Goal: Task Accomplishment & Management: Use online tool/utility

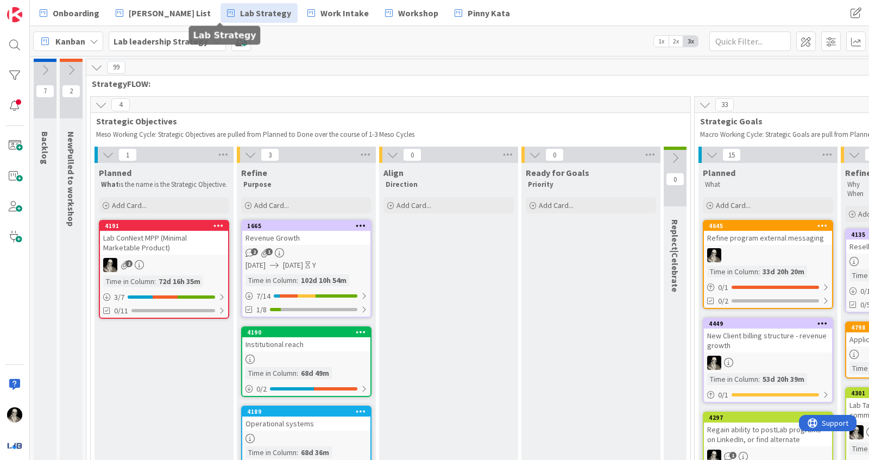
scroll to position [112, 1168]
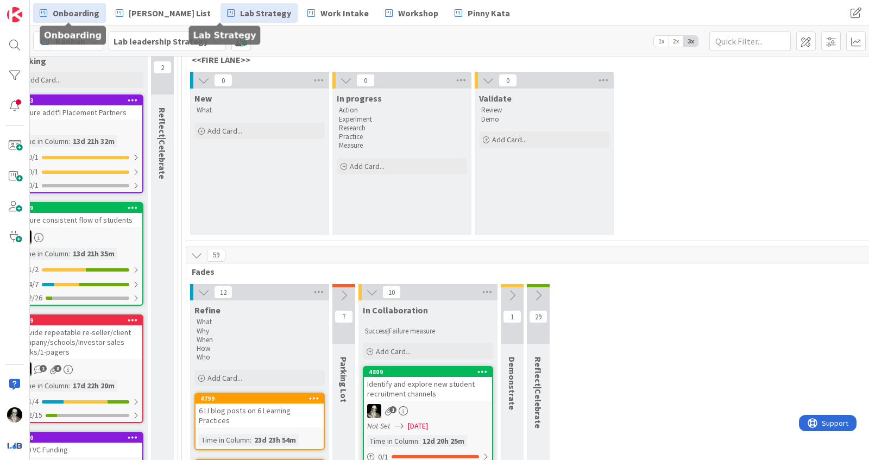
click at [72, 8] on span "Onboarding" at bounding box center [76, 13] width 47 height 13
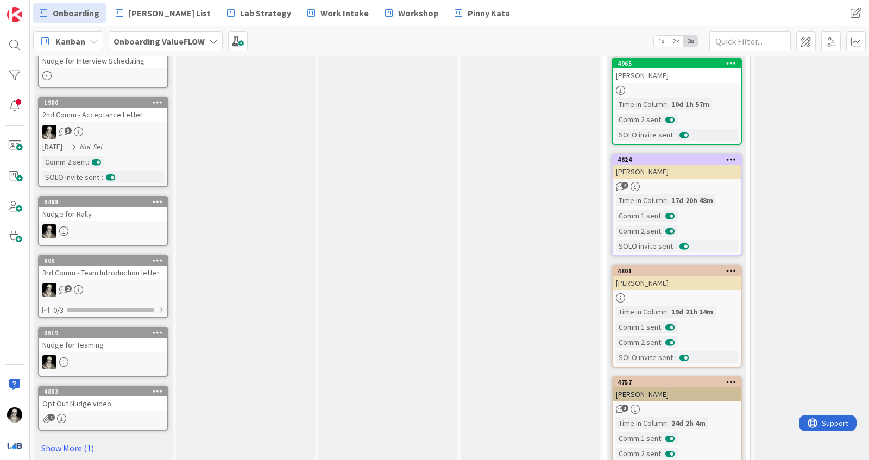
scroll to position [330, 0]
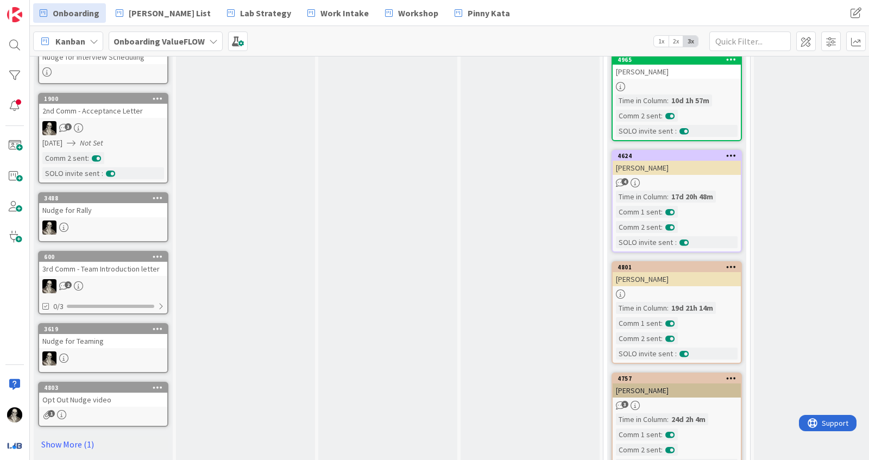
click at [141, 125] on div "3" at bounding box center [103, 128] width 128 height 14
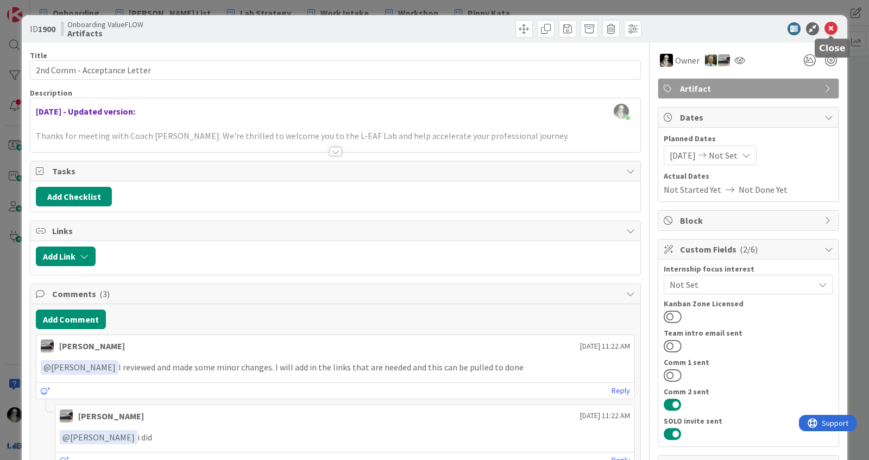
click at [828, 28] on icon at bounding box center [830, 28] width 13 height 13
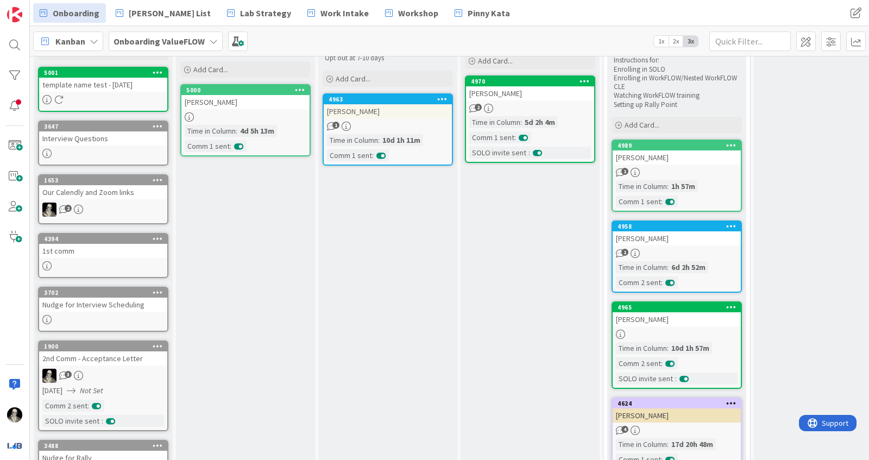
scroll to position [87, 0]
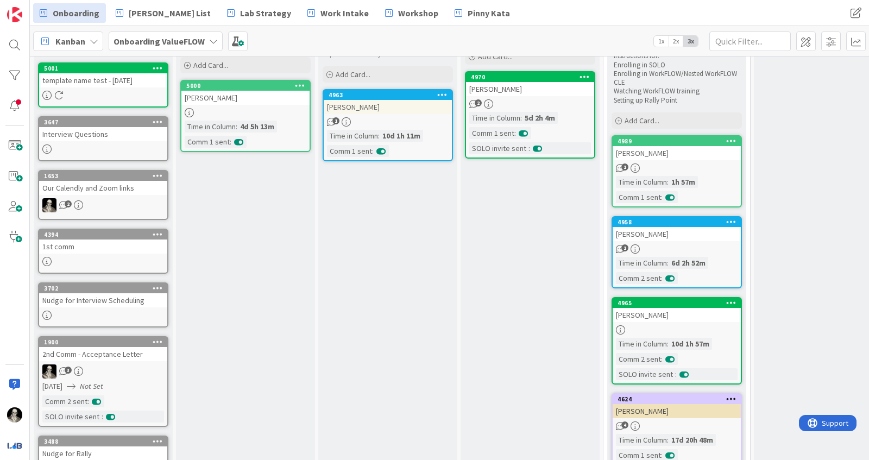
click at [695, 155] on div "[PERSON_NAME]" at bounding box center [676, 153] width 128 height 14
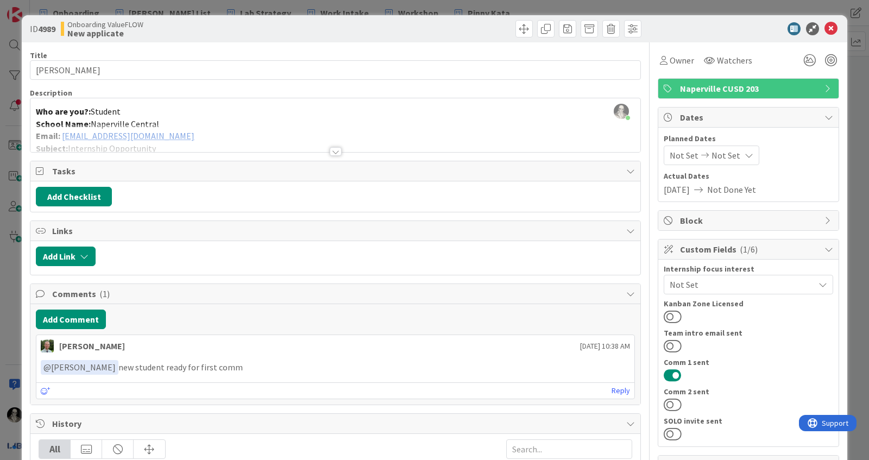
click at [331, 149] on div at bounding box center [336, 151] width 12 height 9
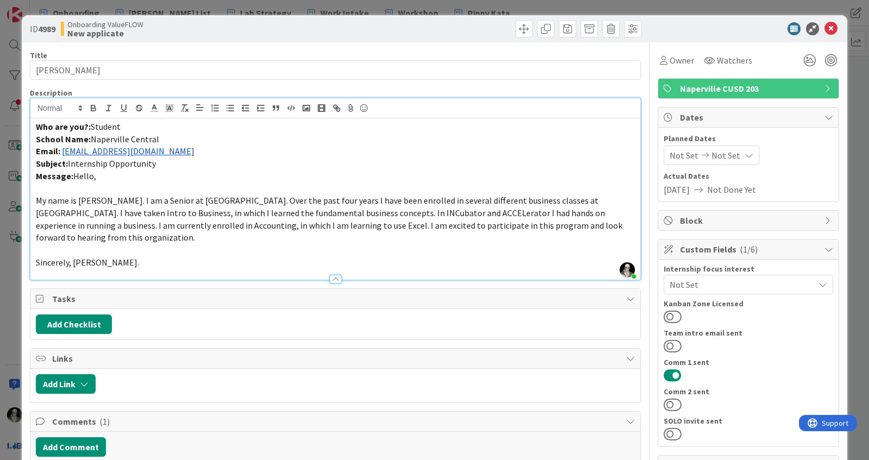
drag, startPoint x: 193, startPoint y: 155, endPoint x: 62, endPoint y: 153, distance: 130.9
click at [62, 153] on p "Email: [EMAIL_ADDRESS][DOMAIN_NAME]" at bounding box center [335, 151] width 599 height 12
copy link "[EMAIL_ADDRESS][DOMAIN_NAME]"
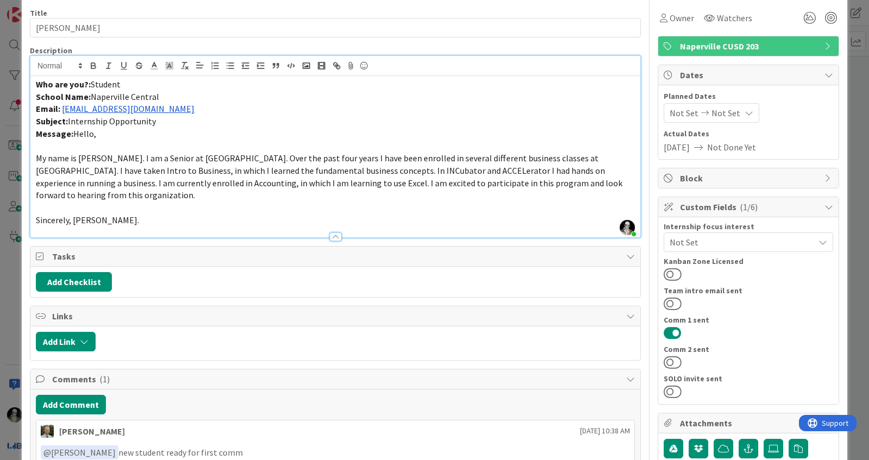
scroll to position [44, 0]
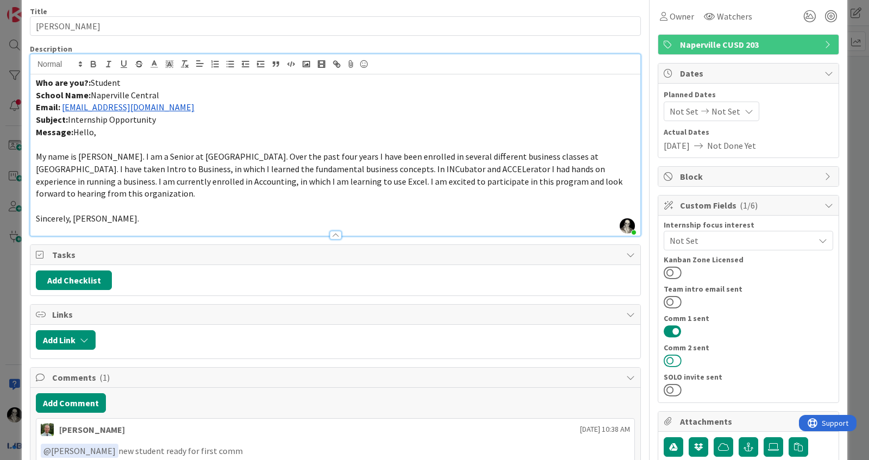
click at [672, 353] on button at bounding box center [672, 360] width 18 height 14
click at [675, 388] on button at bounding box center [672, 390] width 18 height 14
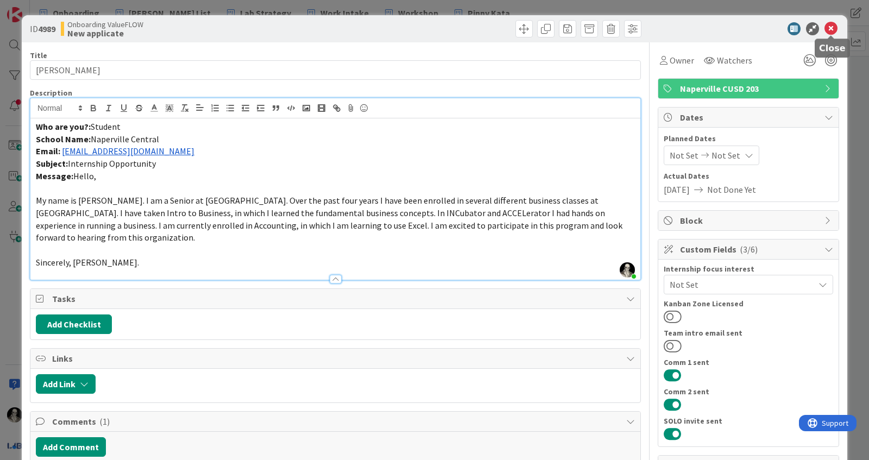
click at [832, 27] on icon at bounding box center [830, 28] width 13 height 13
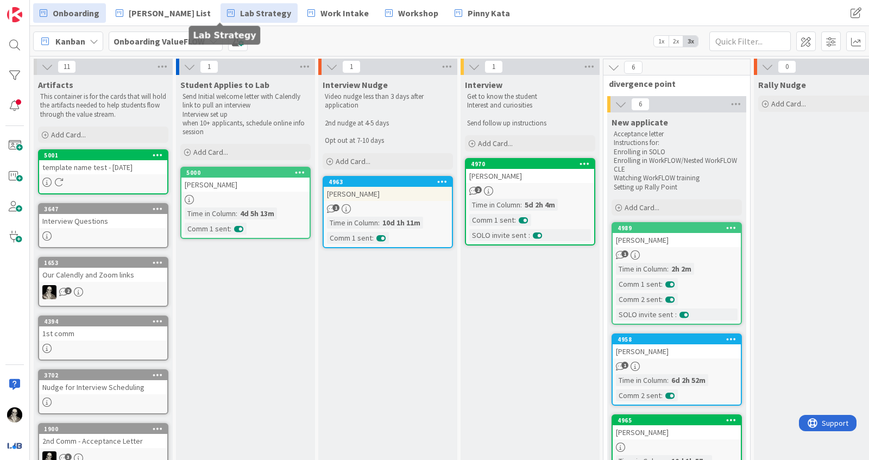
click at [240, 12] on span "Lab Strategy" at bounding box center [265, 13] width 51 height 13
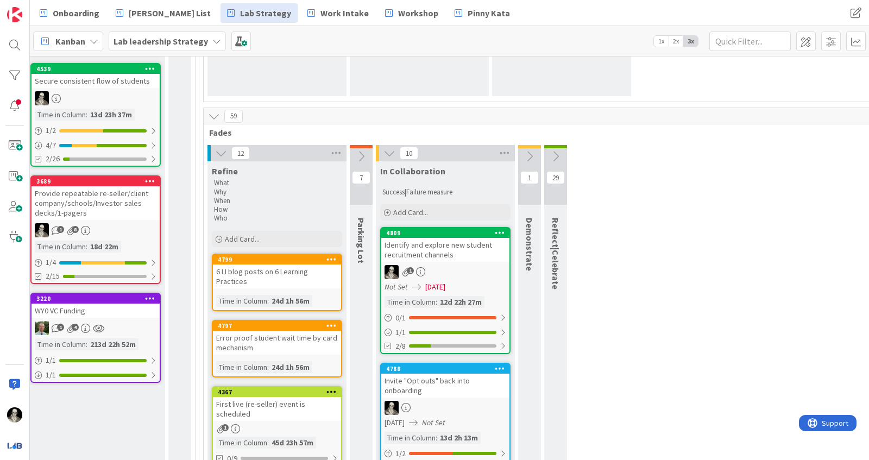
scroll to position [258, 1151]
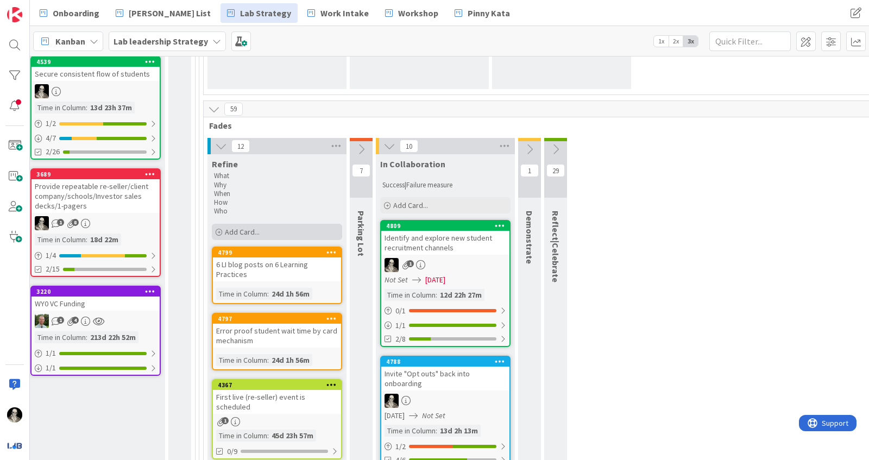
click at [246, 224] on div "Add Card..." at bounding box center [277, 232] width 130 height 16
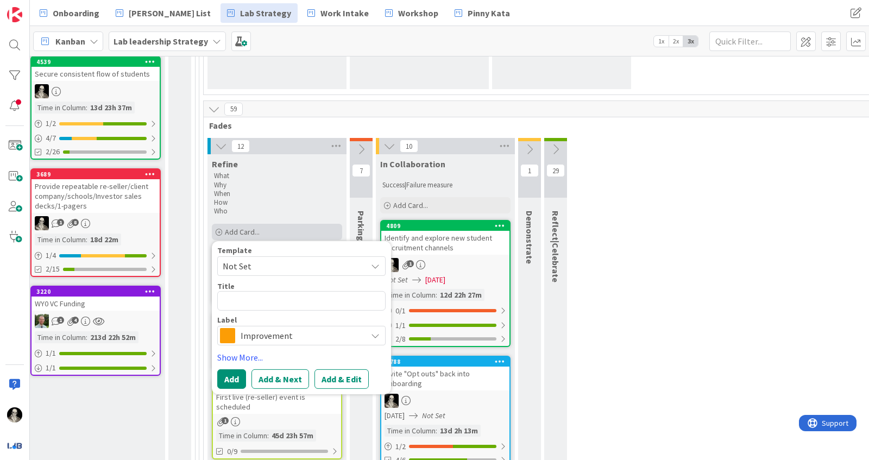
type textarea "x"
type textarea "I"
type textarea "x"
type textarea "In"
type textarea "x"
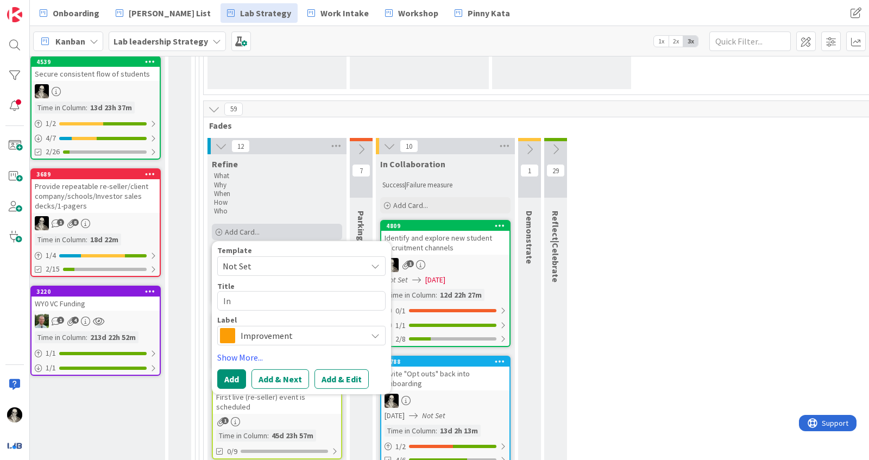
type textarea "Int"
type textarea "x"
type textarea "Inte"
type textarea "x"
type textarea "Integ"
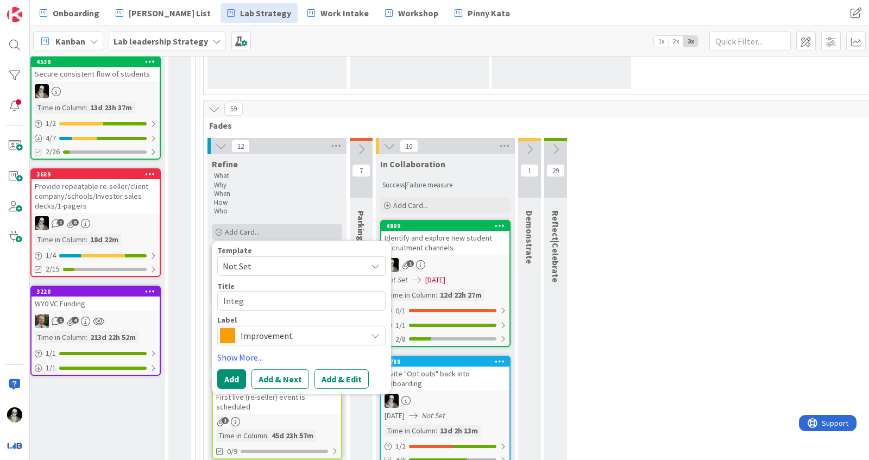
type textarea "x"
type textarea "Integr"
type textarea "x"
type textarea "Integra"
type textarea "x"
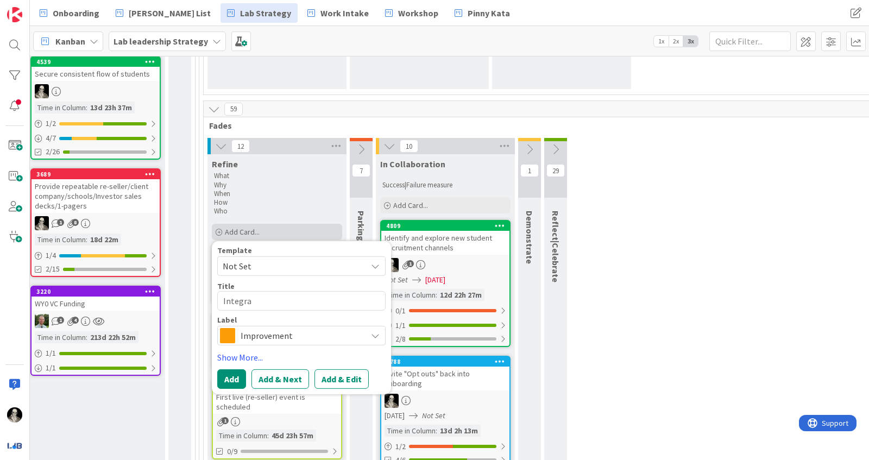
type textarea "Integrat"
type textarea "x"
type textarea "Integrate"
type textarea "x"
type textarea "Integrate"
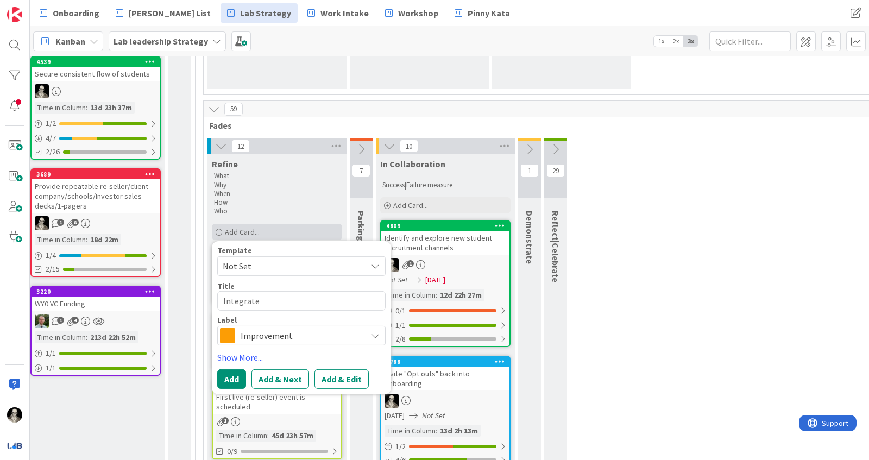
type textarea "x"
type textarea "Integrate c"
type textarea "x"
type textarea "Integrate co"
type textarea "x"
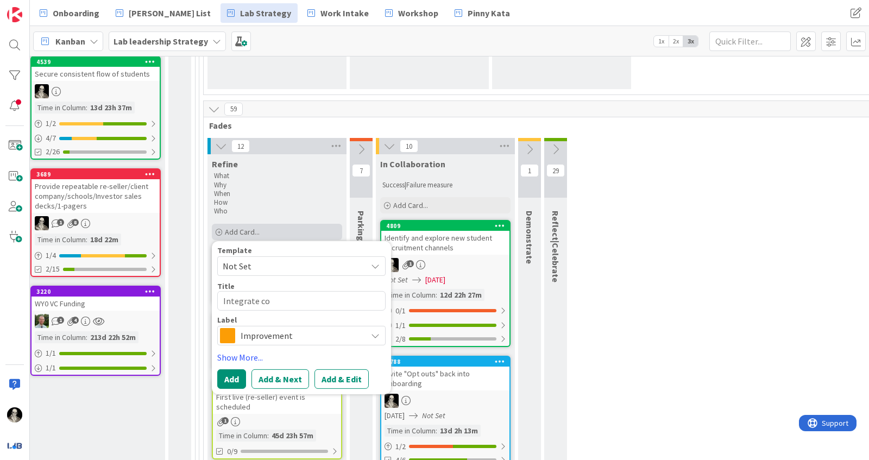
type textarea "Integrate com"
type textarea "x"
type textarea "Integrate comp"
type textarea "x"
type textarea "Integrate compe"
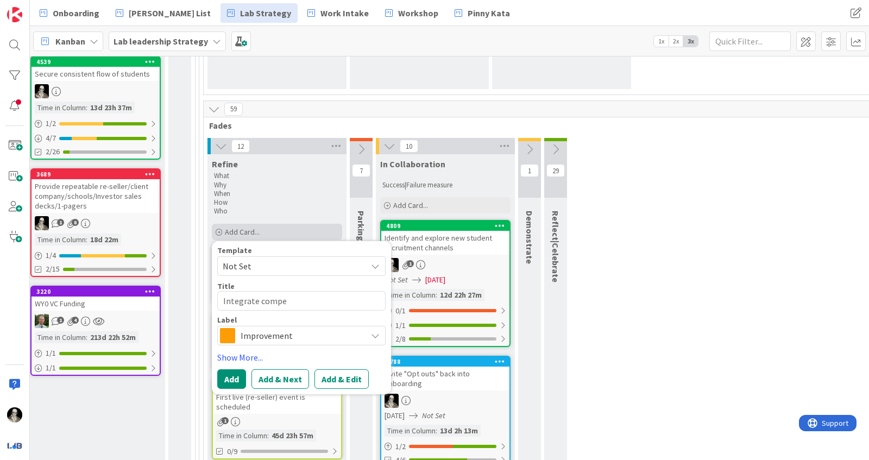
type textarea "x"
type textarea "Integrate compet"
type textarea "x"
type textarea "Integrate competi"
type textarea "x"
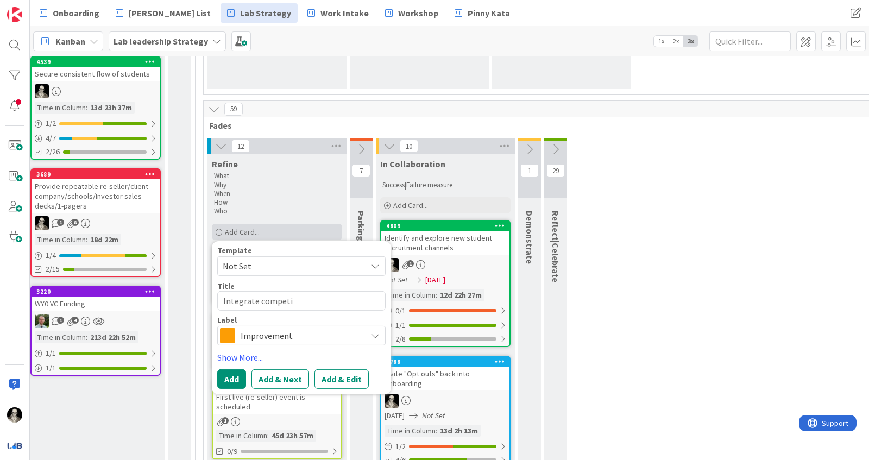
type textarea "Integrate competit"
type textarea "x"
type textarea "Integrate competitv"
type textarea "x"
type textarea "Integrate competitve"
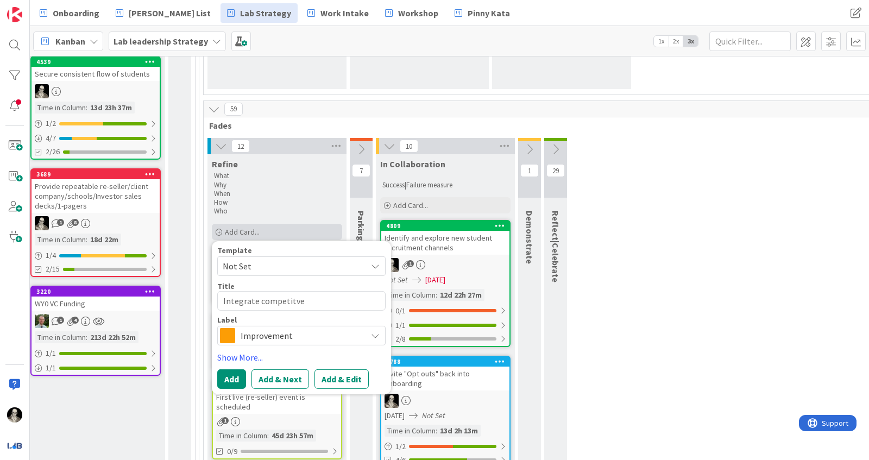
type textarea "x"
type textarea "Integrate competitve"
type textarea "x"
type textarea "Integrate competitve a"
type textarea "x"
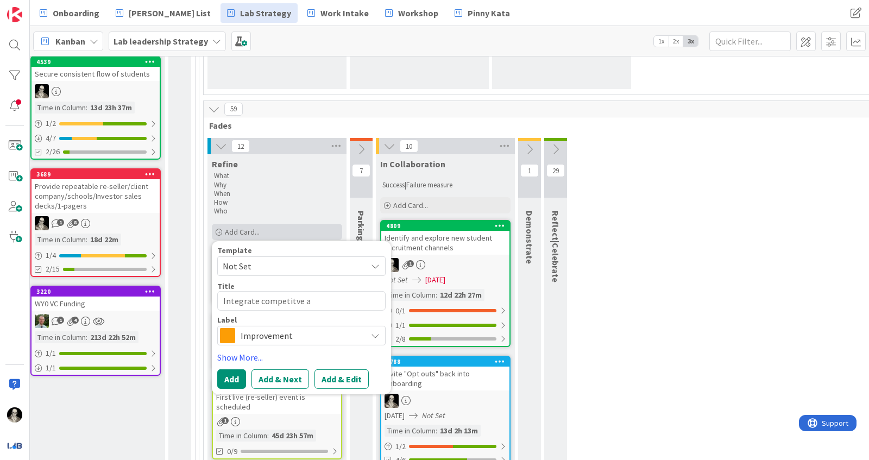
type textarea "Integrate competitve an"
type textarea "x"
type textarea "Integrate competitve [PERSON_NAME]"
type textarea "x"
type textarea "Integrate competitve anal"
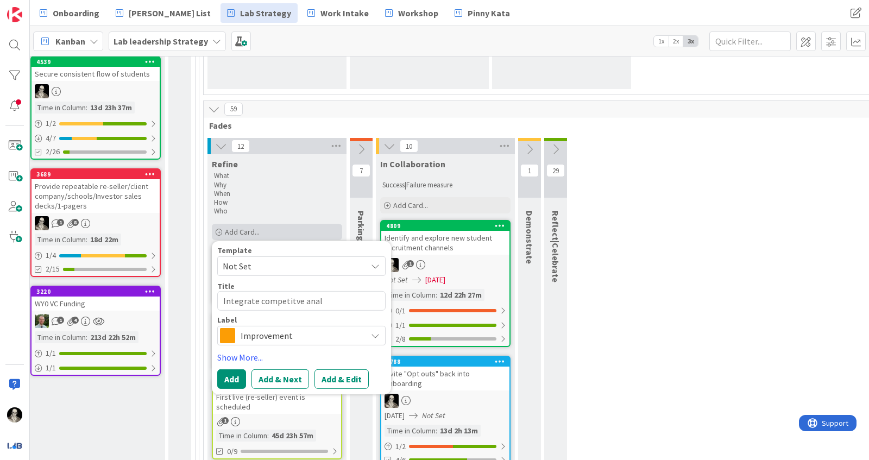
type textarea "x"
type textarea "Integrate competitve analy"
type textarea "x"
type textarea "Integrate competitve analys"
type textarea "x"
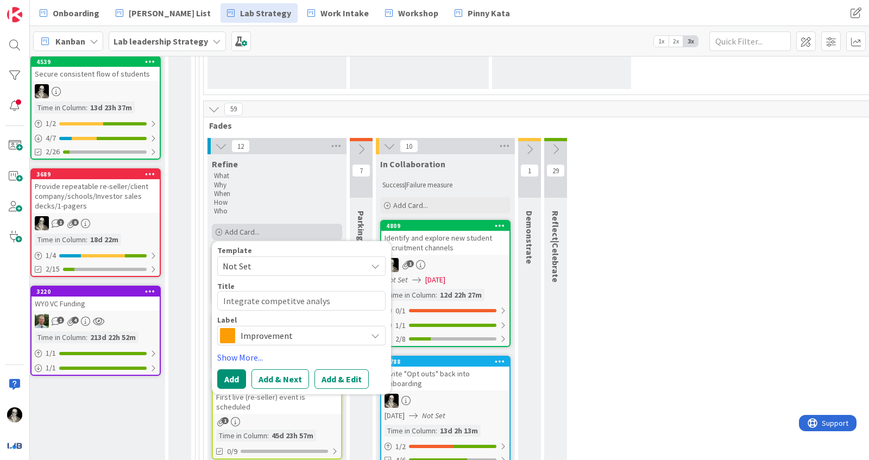
type textarea "Integrate competitve analysi"
type textarea "x"
type textarea "Integrate competitve analysis"
type textarea "x"
type textarea "Integrate competitve analysis"
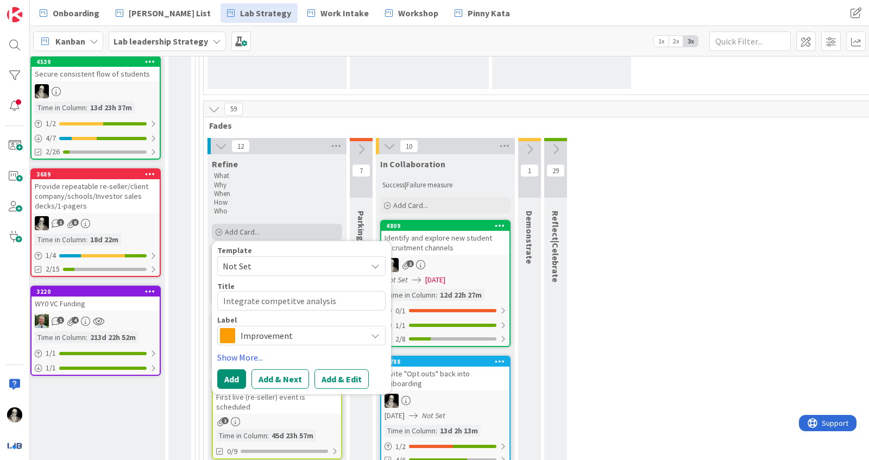
type textarea "x"
type textarea "Integrate competitve analysis i"
type textarea "x"
type textarea "Integrate competitve analysis in"
type textarea "x"
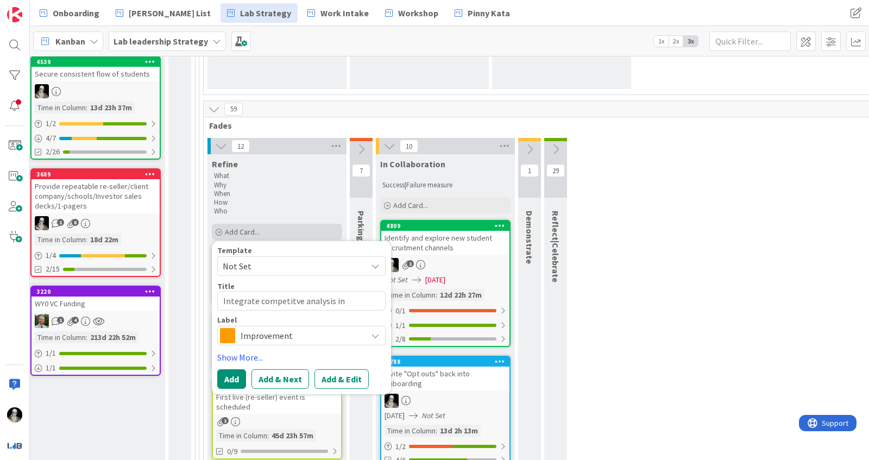
type textarea "Integrate competitve analysis int"
type textarea "x"
type textarea "Integrate competitve analysis into"
type textarea "x"
type textarea "Integrate competitve analysis into"
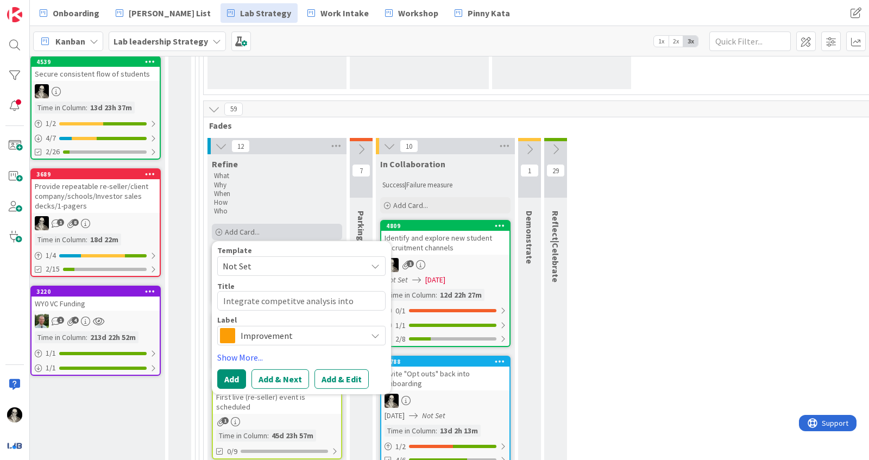
type textarea "x"
type textarea "Integrate competitve analysis into i"
type textarea "x"
type textarea "Integrate competitve analysis into in"
type textarea "x"
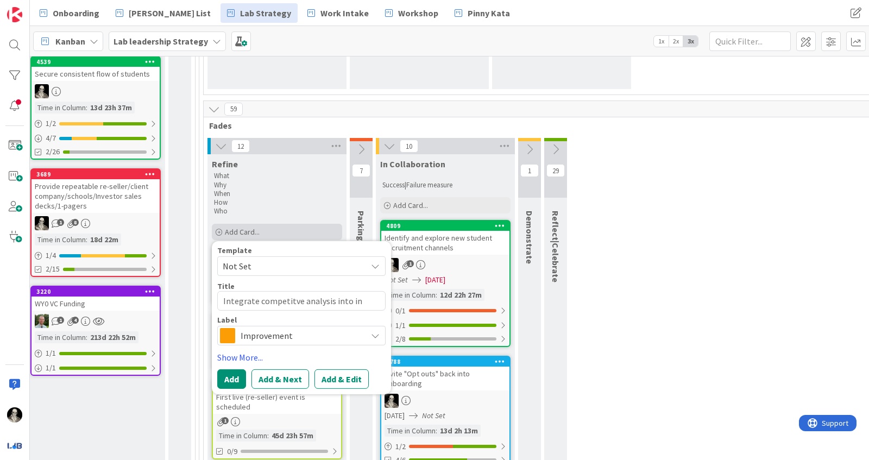
type textarea "Integrate competitve analysis into inv"
type textarea "x"
type textarea "Integrate competitve analysis into inve"
type textarea "x"
type textarea "Integrate competitve analysis into inves"
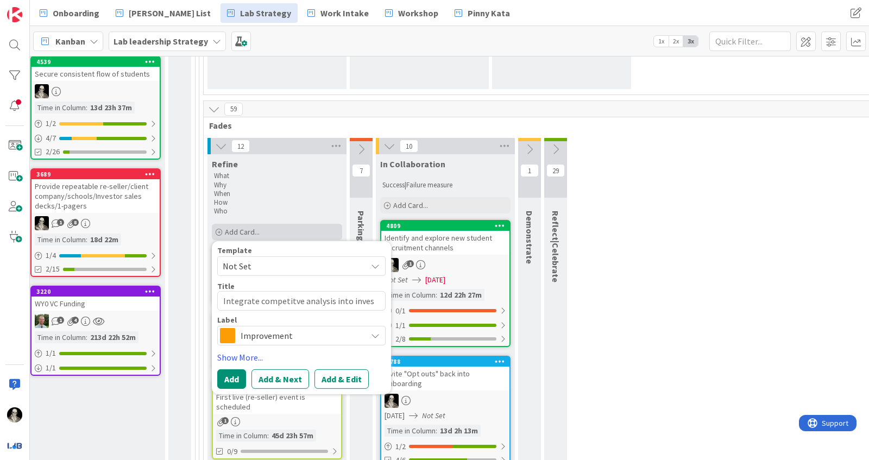
type textarea "x"
type textarea "Integrate competitve analysis into invest"
type textarea "x"
type textarea "Integrate competitve analysis into investo"
type textarea "x"
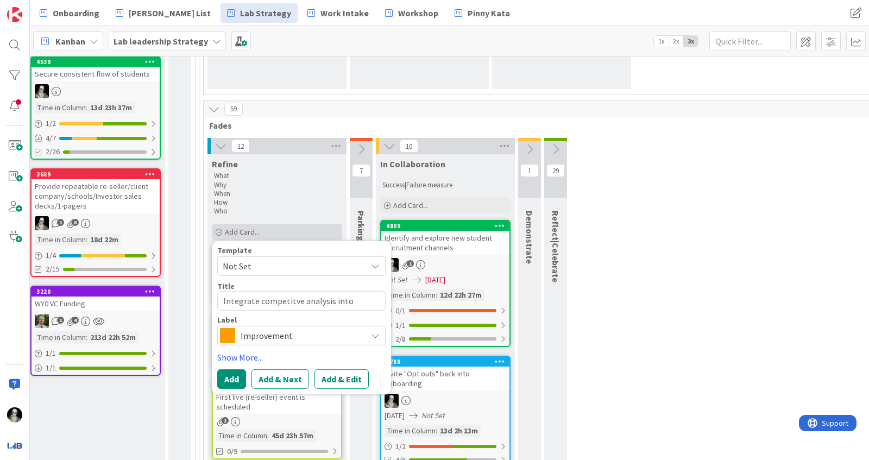
type textarea "Integrate competitve analysis into investor"
type textarea "x"
type textarea "Integrate competitve analysis into investor"
type textarea "x"
type textarea "Integrate competitve analysis into investor d"
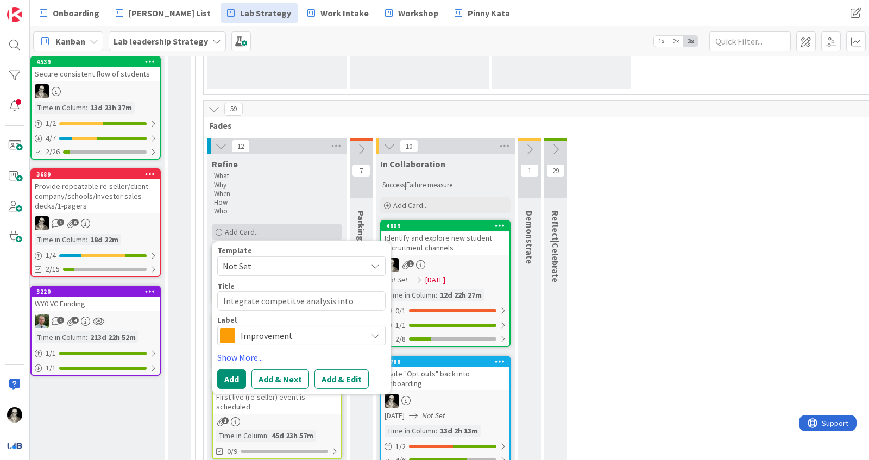
type textarea "x"
type textarea "Integrate competitve analysis into investor de"
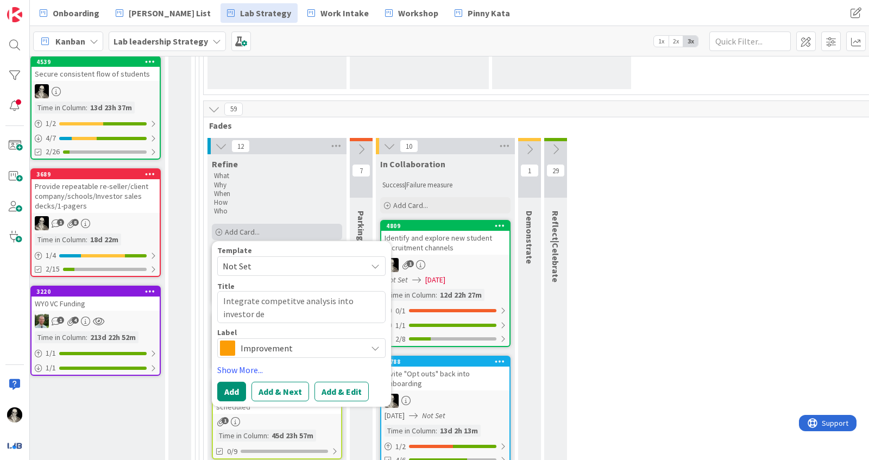
type textarea "x"
type textarea "Integrate competitve analysis into investor dec"
type textarea "x"
type textarea "Integrate competitve analysis into investor deck"
type textarea "x"
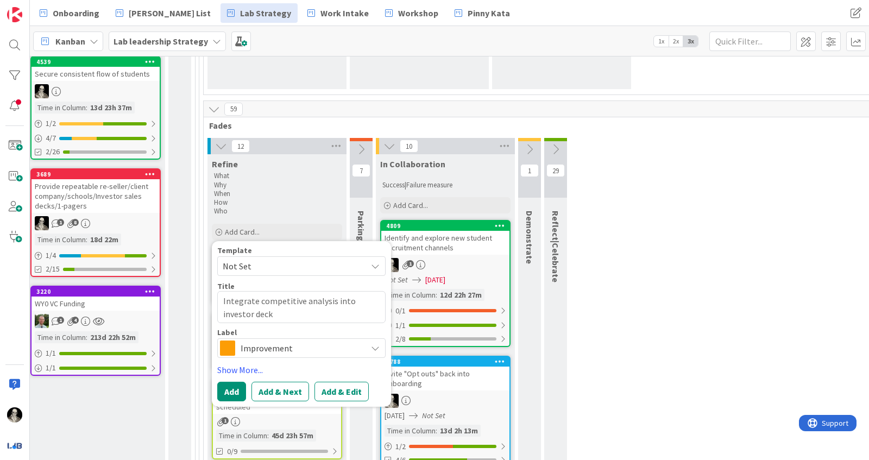
type textarea "Integrate competitive analysis into investor deck"
click at [377, 344] on icon at bounding box center [375, 348] width 9 height 9
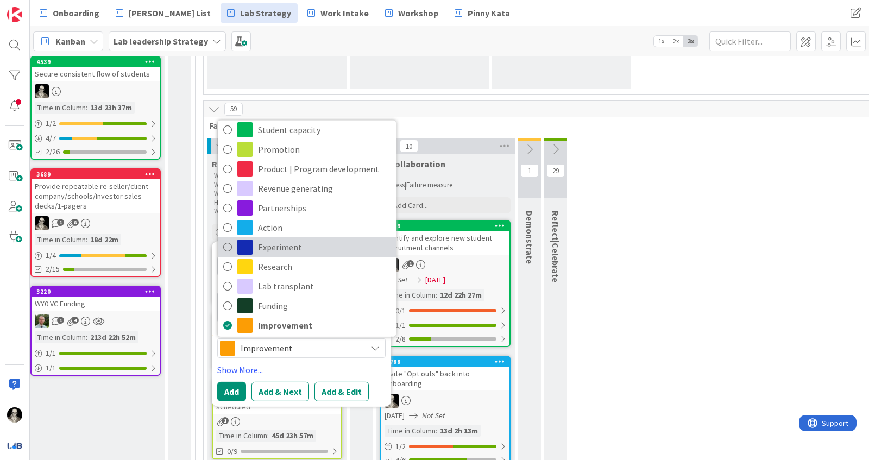
scroll to position [37, 0]
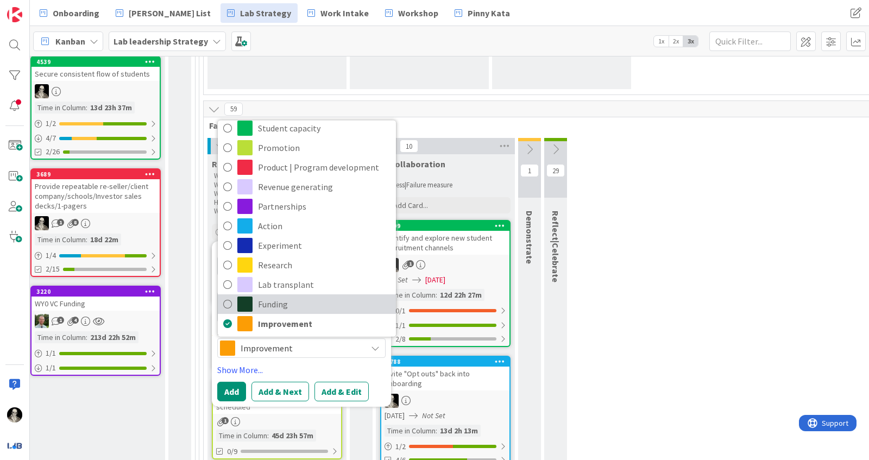
click at [279, 297] on span "Funding" at bounding box center [324, 304] width 132 height 16
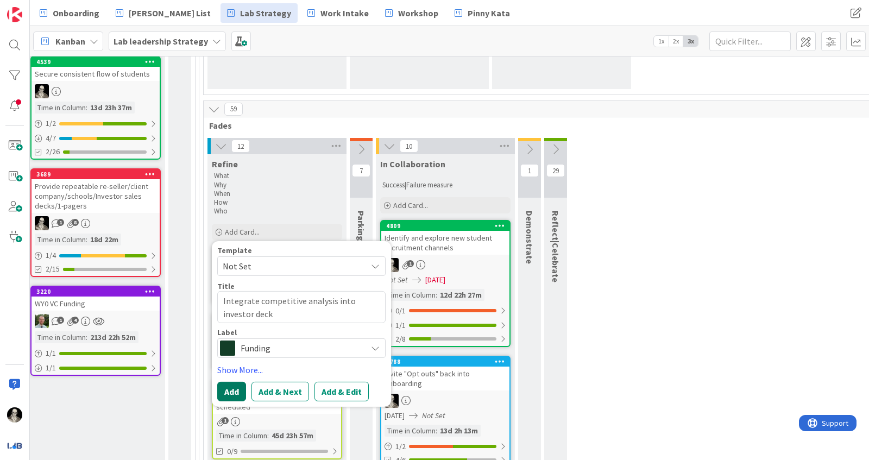
click at [229, 385] on button "Add" at bounding box center [231, 392] width 29 height 20
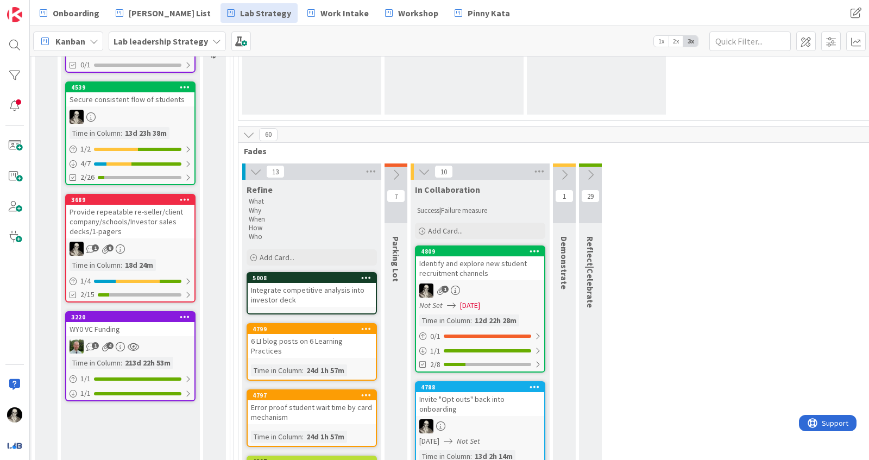
scroll to position [220, 1116]
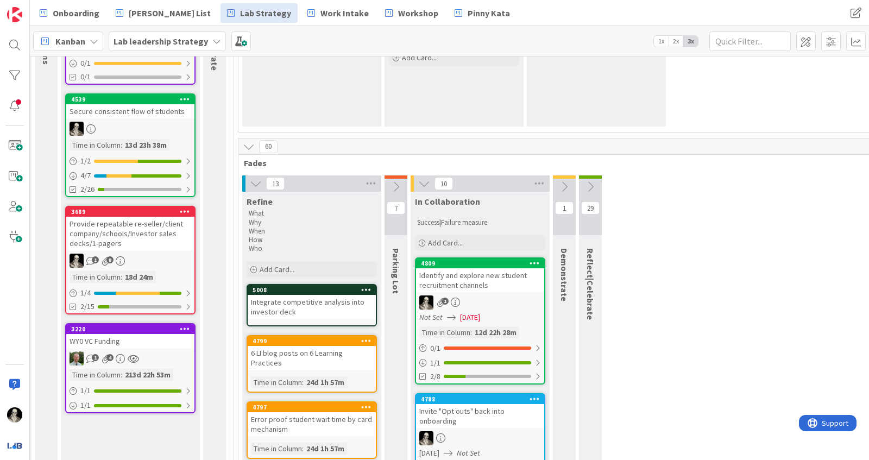
click at [325, 299] on div "Integrate competitive analysis into investor deck" at bounding box center [312, 307] width 128 height 24
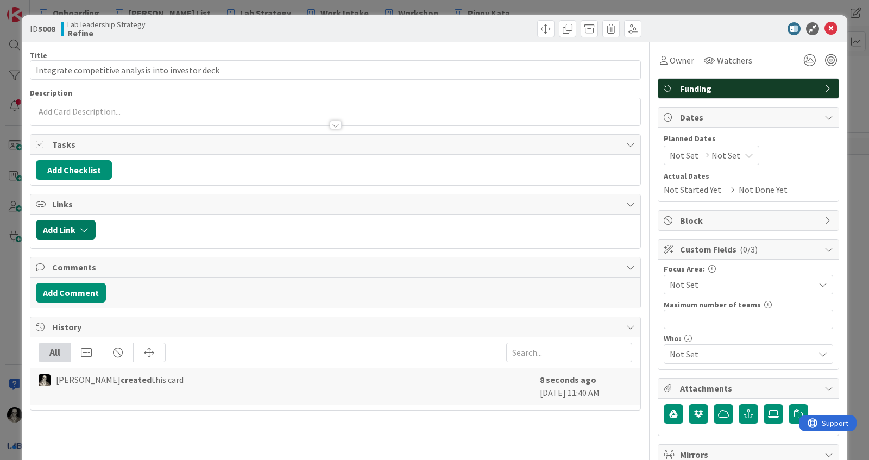
click at [80, 226] on icon "button" at bounding box center [84, 229] width 9 height 9
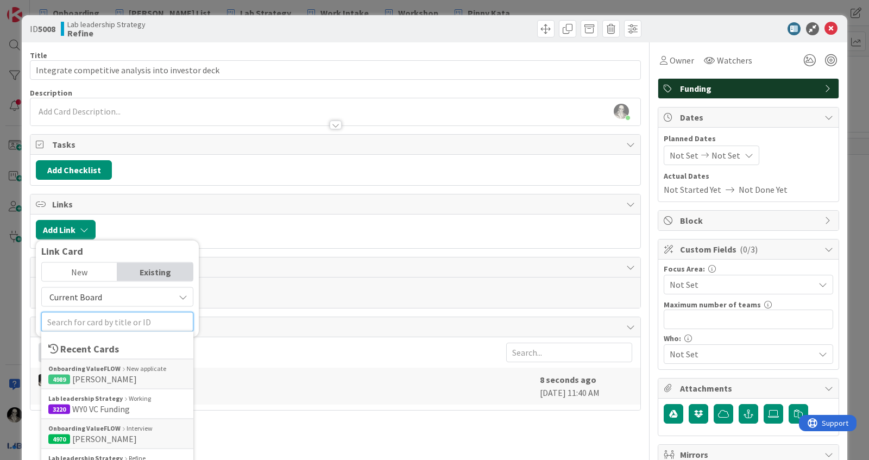
click at [93, 318] on input "text" at bounding box center [117, 322] width 152 height 20
click at [87, 397] on b "Lab leadership Strategy" at bounding box center [85, 399] width 74 height 10
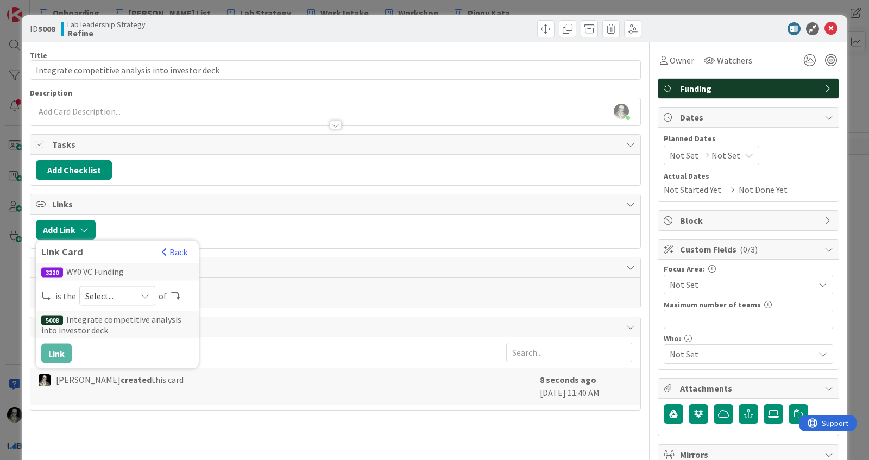
click at [146, 292] on icon at bounding box center [145, 296] width 9 height 9
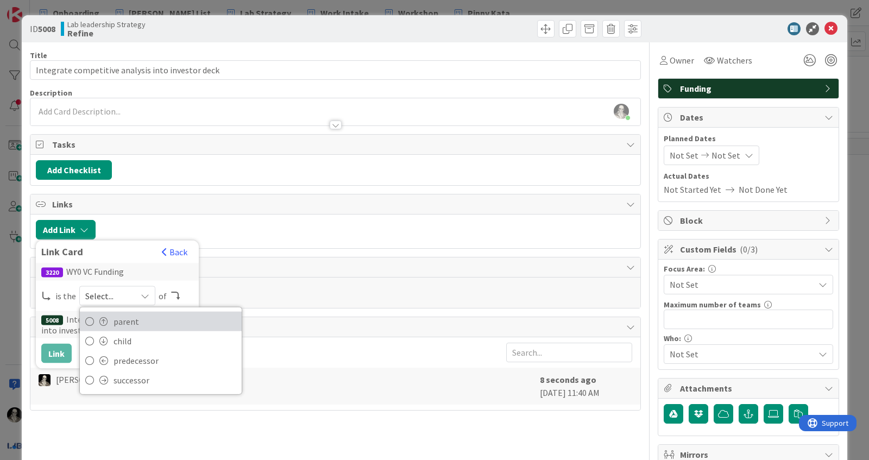
click at [138, 316] on span "parent" at bounding box center [174, 321] width 123 height 16
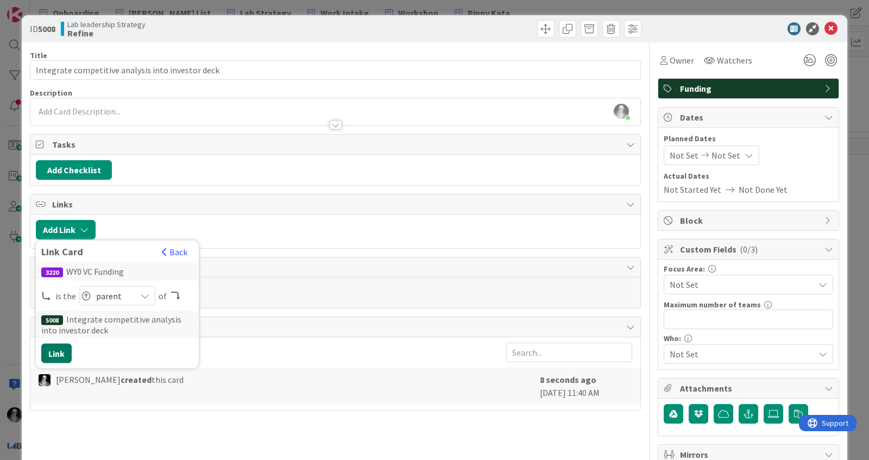
click at [57, 346] on button "Link" at bounding box center [56, 354] width 30 height 20
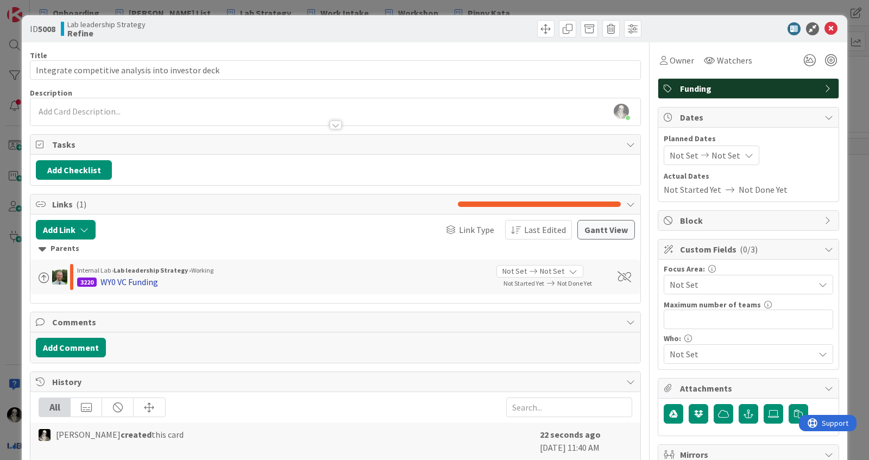
click at [151, 275] on div "WY0 VC Funding" at bounding box center [129, 281] width 58 height 13
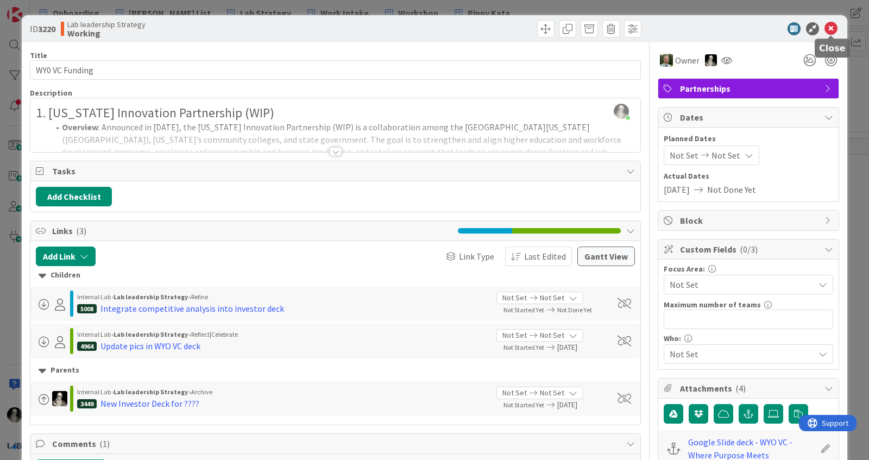
click at [832, 24] on icon at bounding box center [830, 28] width 13 height 13
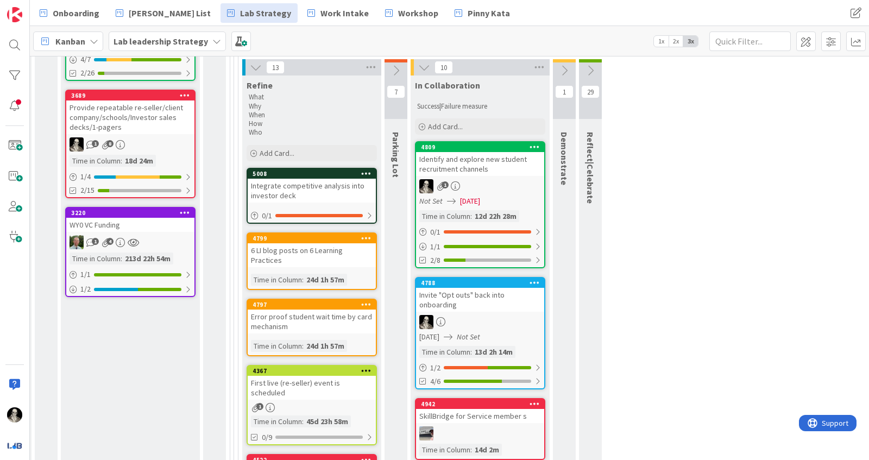
scroll to position [339, 1116]
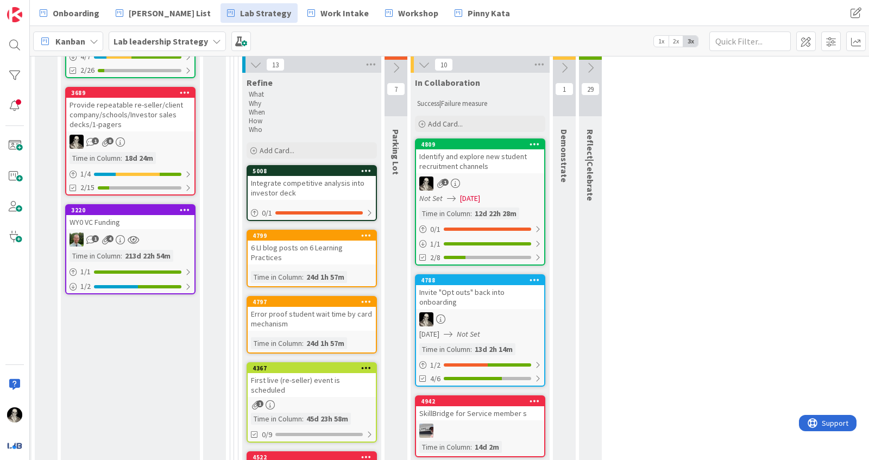
click at [560, 68] on icon at bounding box center [564, 68] width 12 height 12
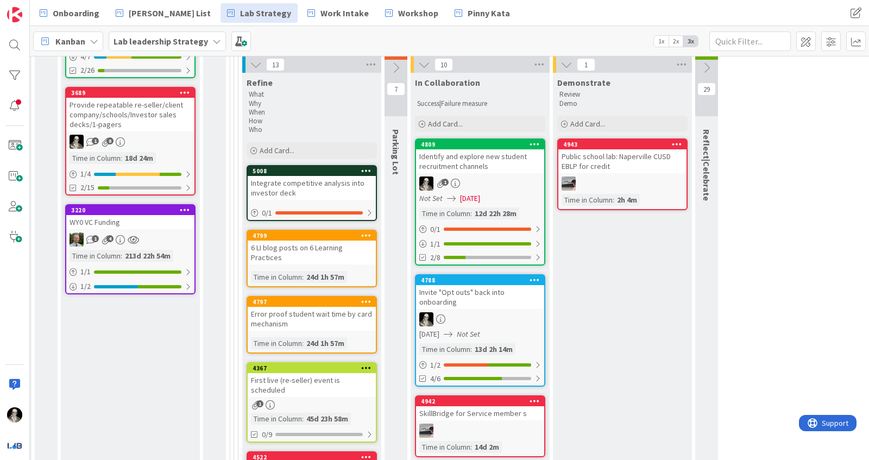
click at [154, 234] on div "1 4" at bounding box center [130, 239] width 128 height 14
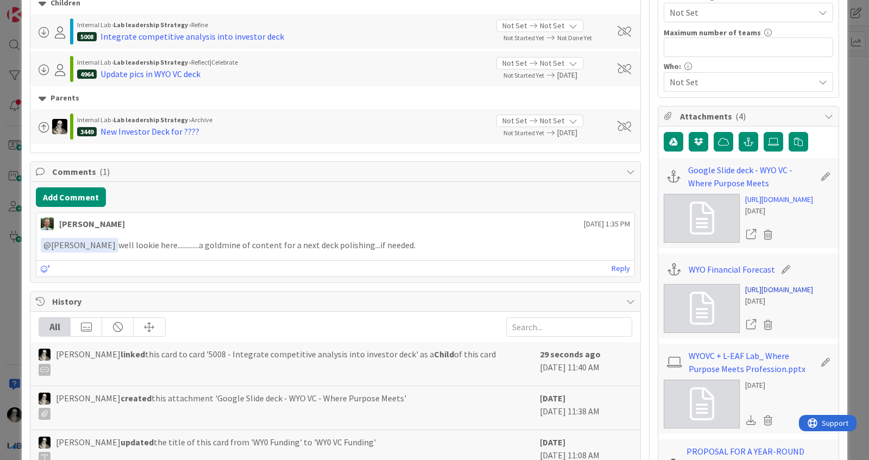
scroll to position [280, 0]
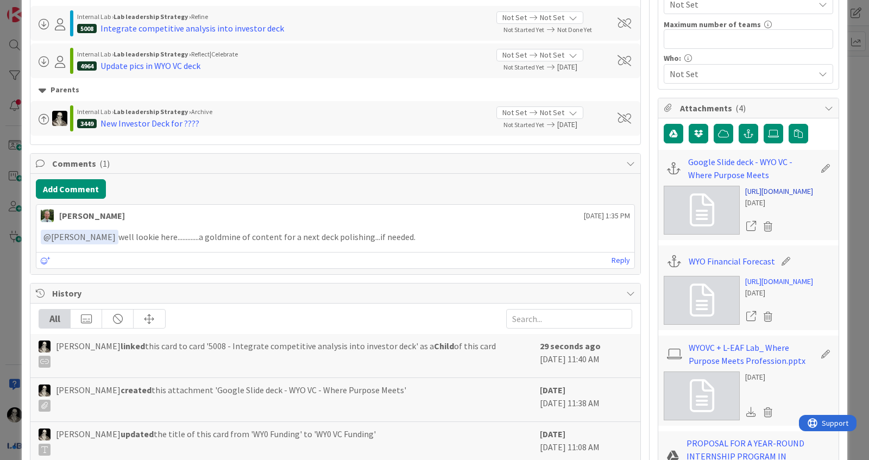
click at [775, 197] on link "[URL][DOMAIN_NAME]" at bounding box center [779, 191] width 68 height 11
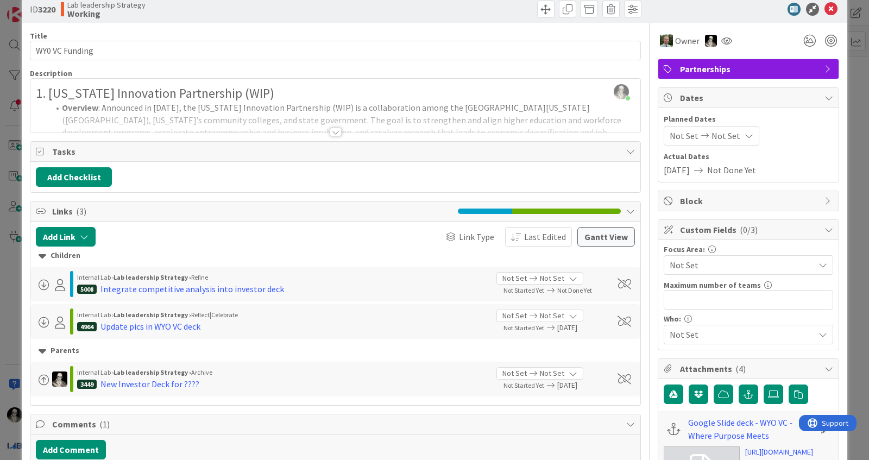
scroll to position [0, 0]
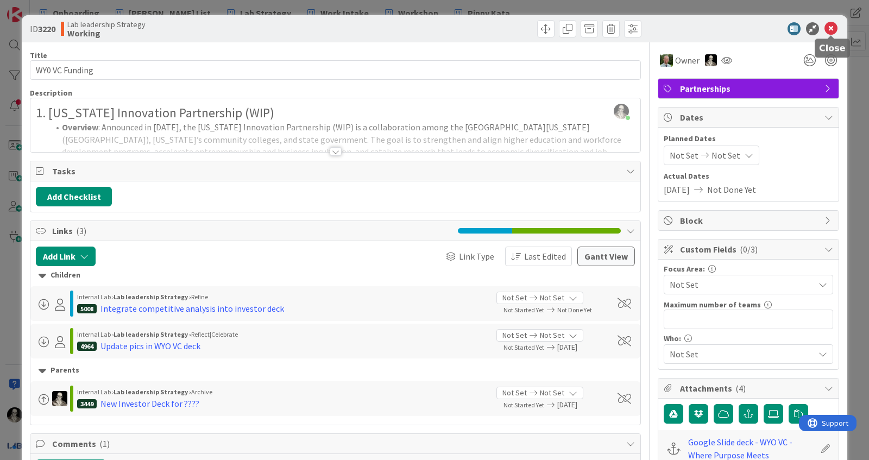
click at [832, 25] on icon at bounding box center [830, 28] width 13 height 13
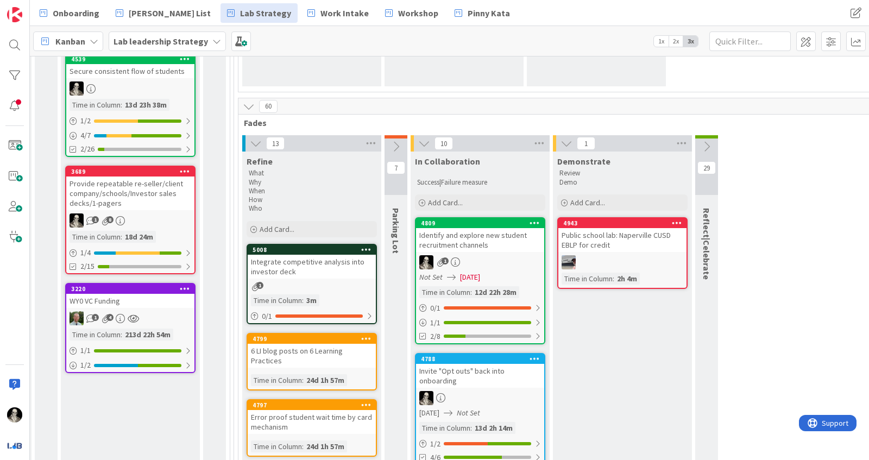
scroll to position [260, 1116]
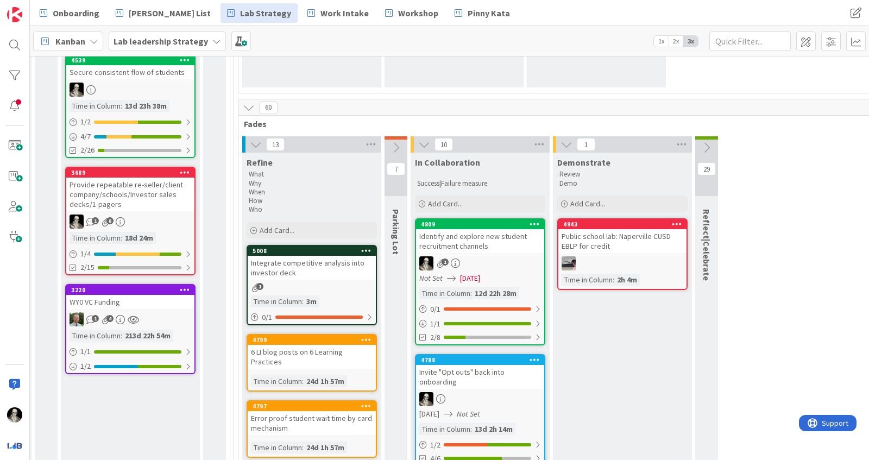
click at [254, 138] on icon at bounding box center [256, 144] width 12 height 12
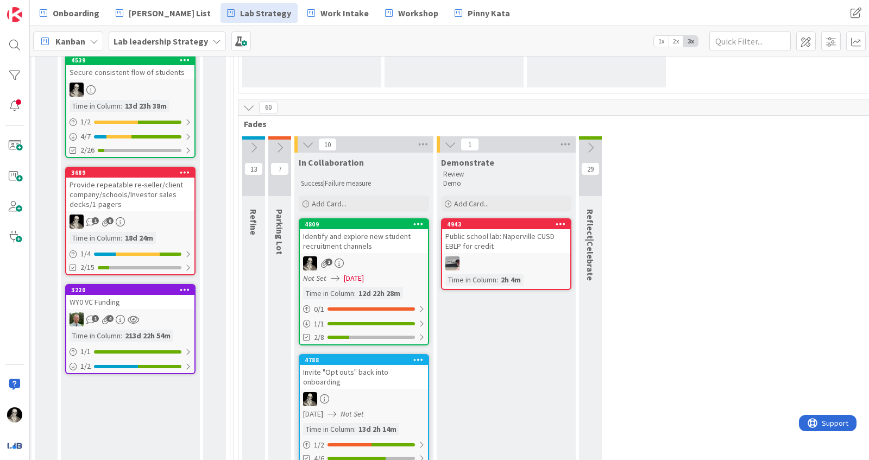
click at [250, 142] on icon at bounding box center [254, 148] width 12 height 12
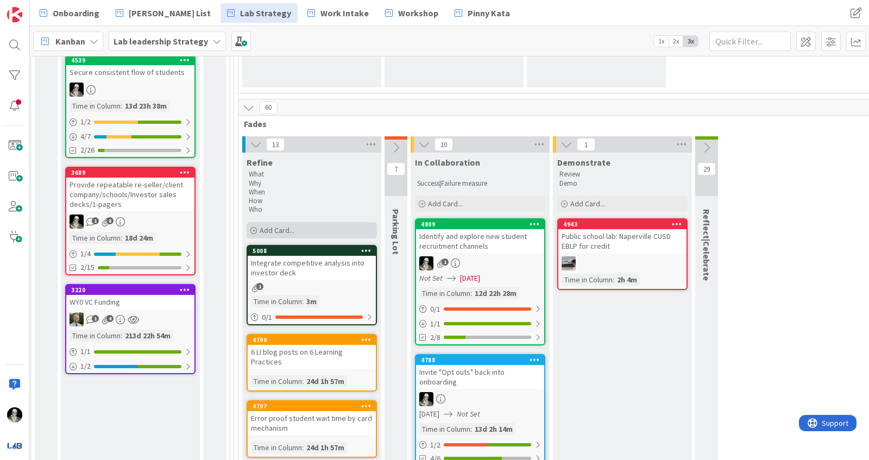
click at [271, 230] on span "Add Card..." at bounding box center [277, 230] width 35 height 10
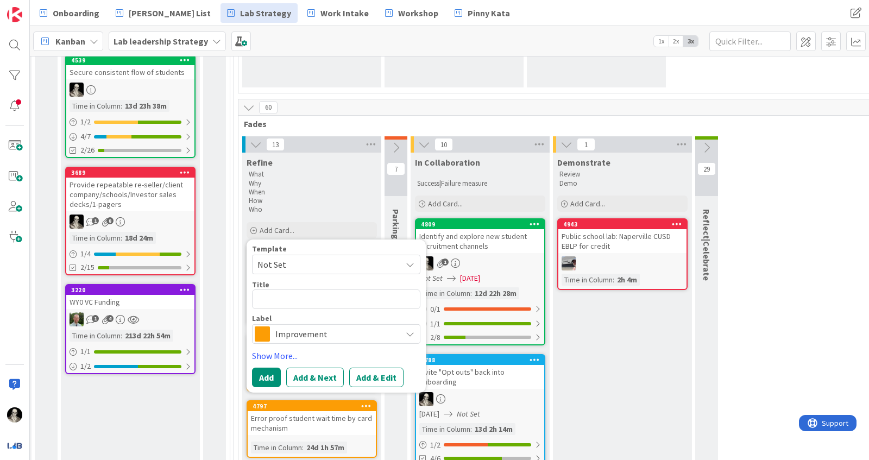
type textarea "x"
type textarea "R"
type textarea "x"
type textarea "Re"
type textarea "x"
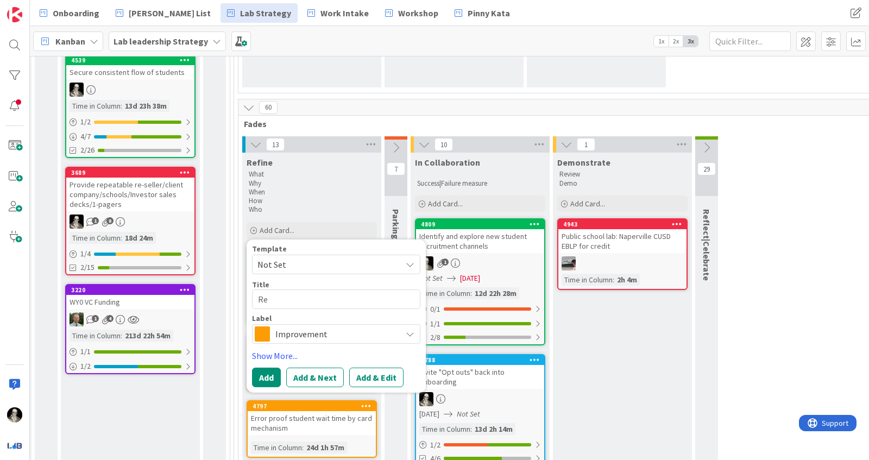
type textarea "Rev"
type textarea "x"
type textarea "Revi"
type textarea "x"
type textarea "Revie"
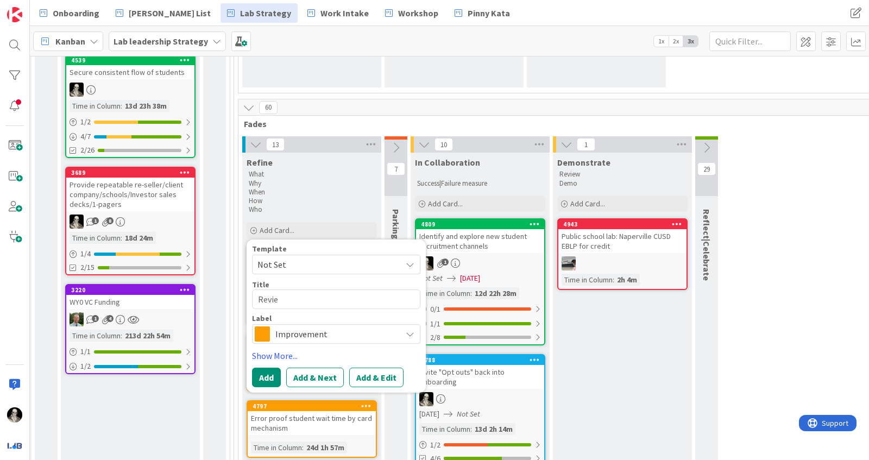
type textarea "x"
type textarea "Review"
type textarea "x"
type textarea "Review"
type textarea "x"
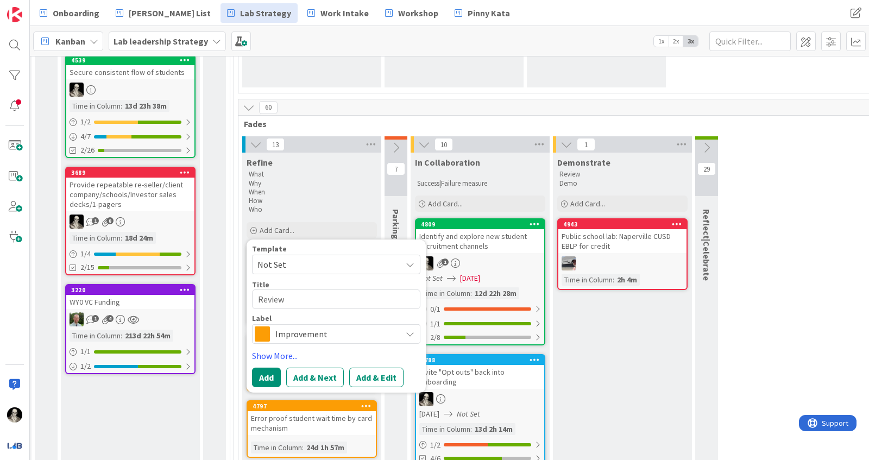
type textarea "Review e"
type textarea "x"
type textarea "Review ex"
type textarea "x"
type textarea "Review exp"
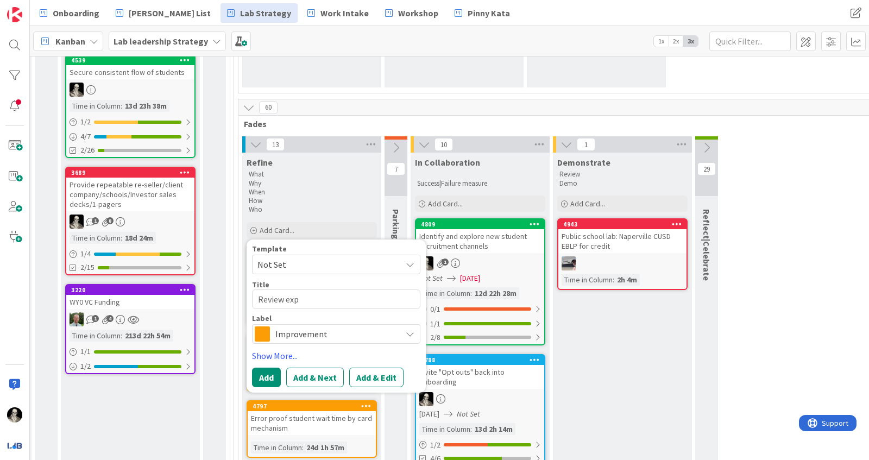
type textarea "x"
type textarea "Review expe"
type textarea "x"
type textarea "Review expen"
type textarea "x"
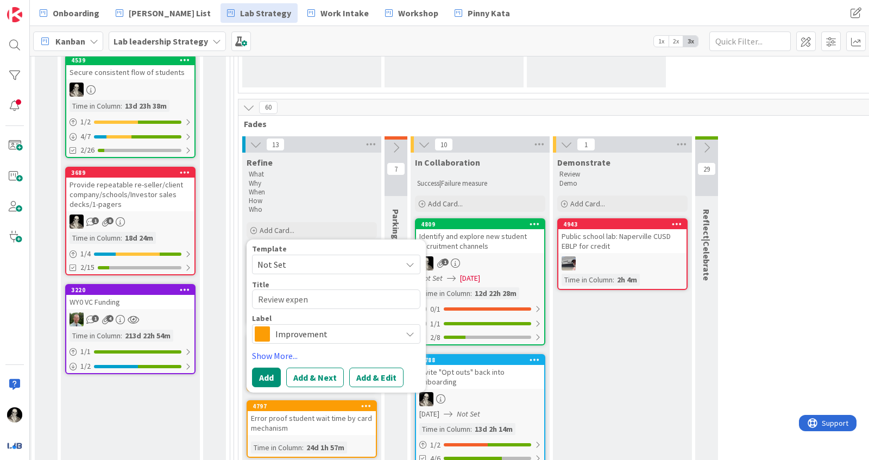
type textarea "Review expens"
type textarea "x"
type textarea "Review expense"
type textarea "x"
type textarea "Review expenses"
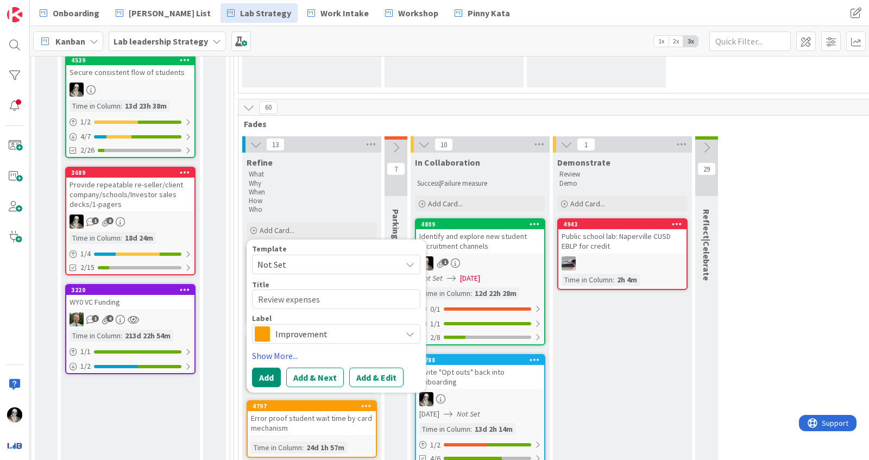
type textarea "x"
type textarea "Review expenses in"
type textarea "x"
type textarea "Review expenses in"
type textarea "x"
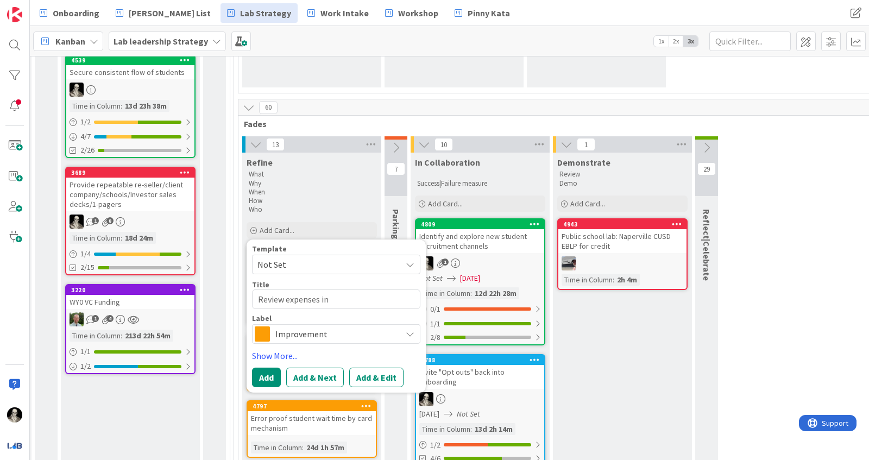
type textarea "Review expenses in i"
type textarea "x"
type textarea "Review expenses in in"
type textarea "x"
type textarea "Review expenses in inv"
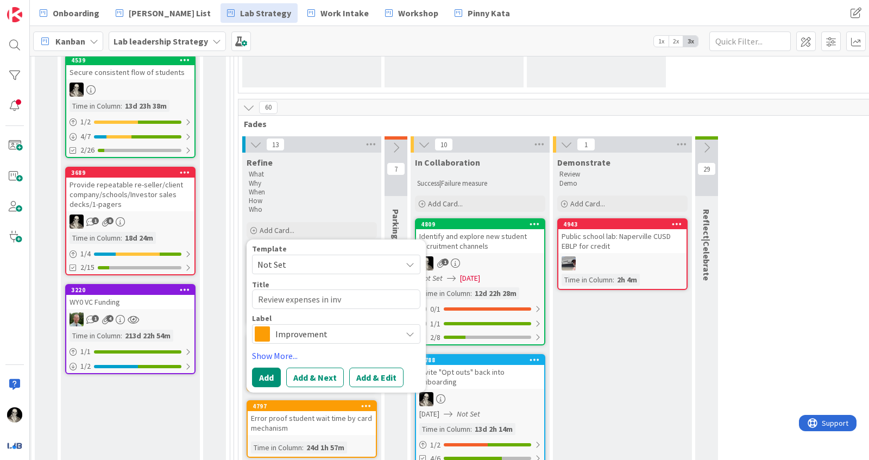
type textarea "x"
type textarea "Review expenses in inve"
type textarea "x"
type textarea "Review expenses in inves"
type textarea "x"
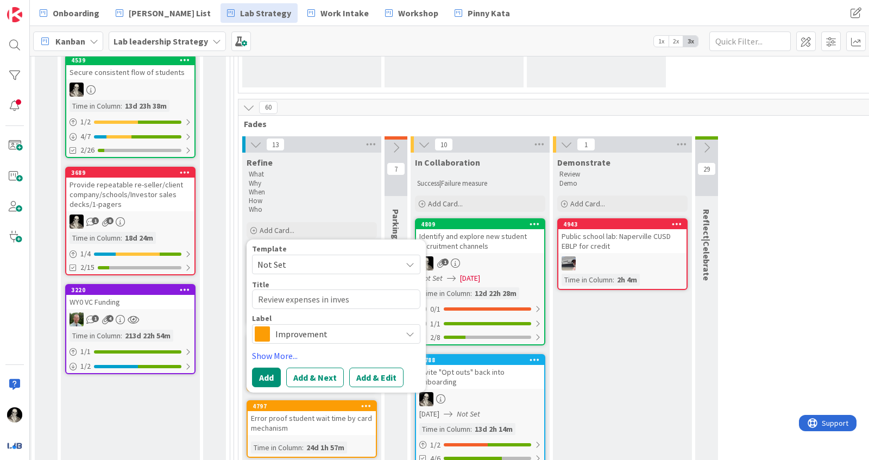
type textarea "Review expenses in invest"
type textarea "x"
type textarea "Review expenses in investo"
type textarea "x"
type textarea "Review expenses in investor"
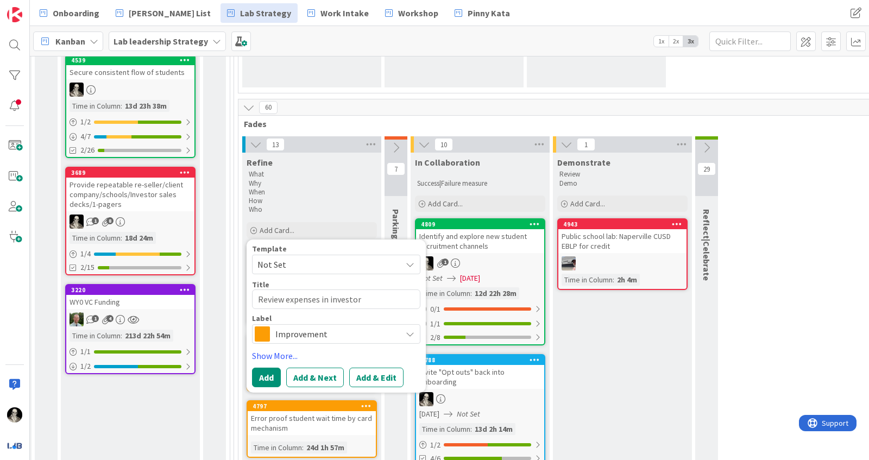
type textarea "x"
type textarea "Review expenses in investor"
type textarea "x"
type textarea "Review expenses in investor d"
type textarea "x"
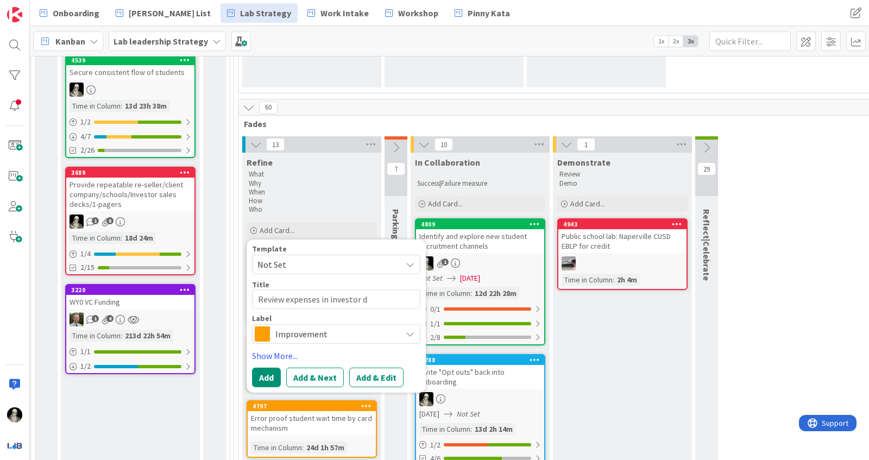
type textarea "Review expenses in investor de"
type textarea "x"
type textarea "Review expenses in investor dec"
type textarea "x"
type textarea "Review expenses in investor deck"
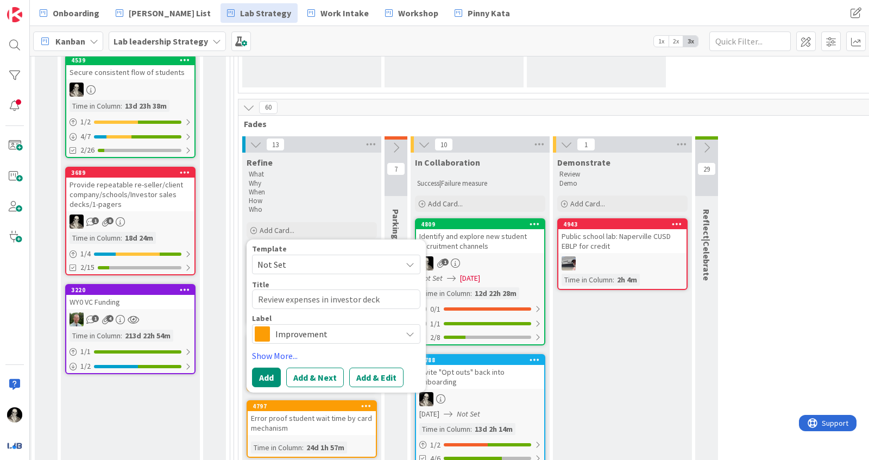
click at [270, 299] on textarea "Review expenses in investor deck" at bounding box center [336, 299] width 168 height 20
type textarea "x"
type textarea "F expenses in investor deck"
type textarea "x"
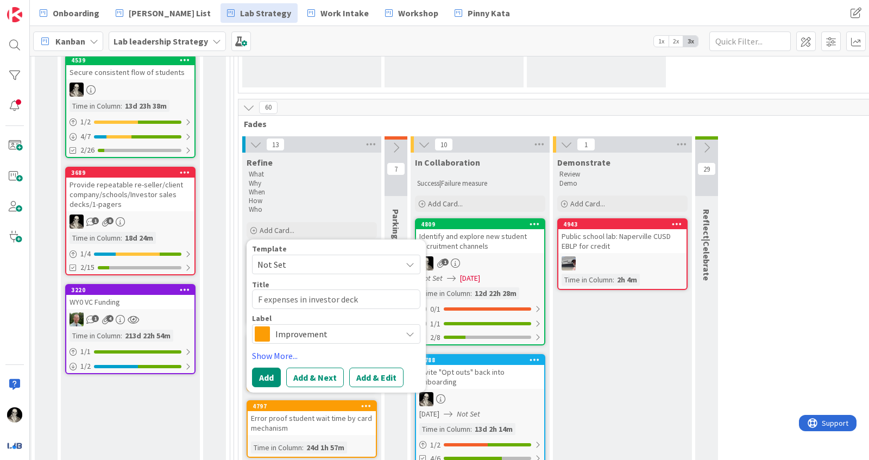
type textarea "expenses in investor deck"
type textarea "x"
type textarea "R expenses in investor deck"
type textarea "x"
type textarea "Re expenses in investor deck"
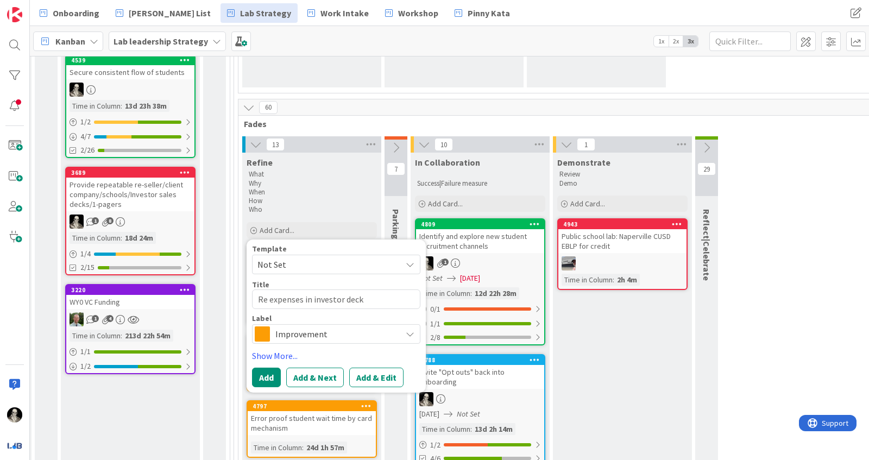
type textarea "x"
type textarea "Ref expenses in investor deck"
type textarea "x"
type textarea "Refi expenses in investor deck"
type textarea "x"
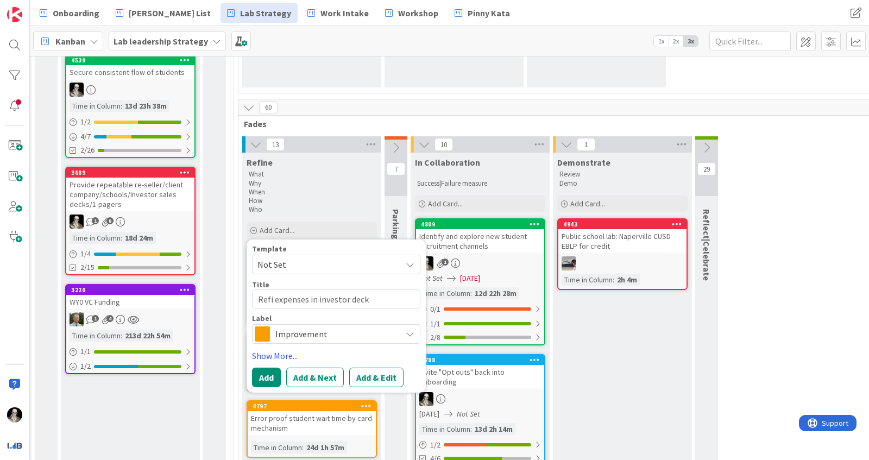
type textarea "Refin expenses in investor deck"
type textarea "x"
type textarea "Refine expenses in investor deck"
click at [288, 331] on span "Improvement" at bounding box center [335, 333] width 121 height 15
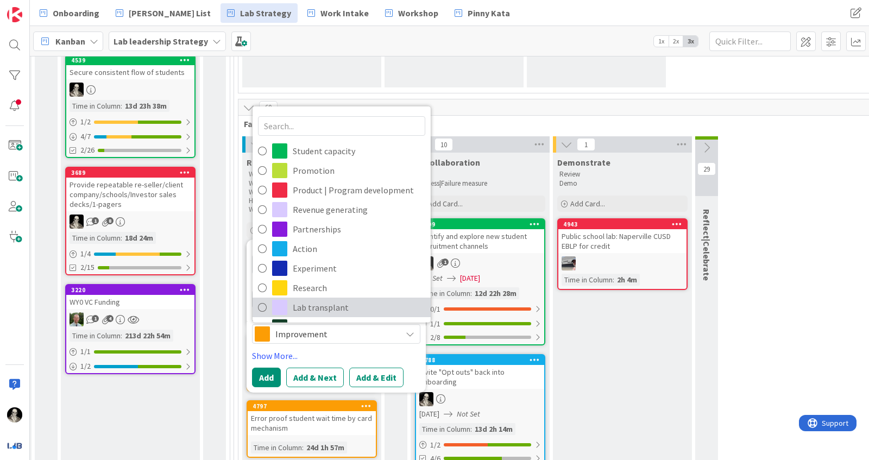
scroll to position [37, 0]
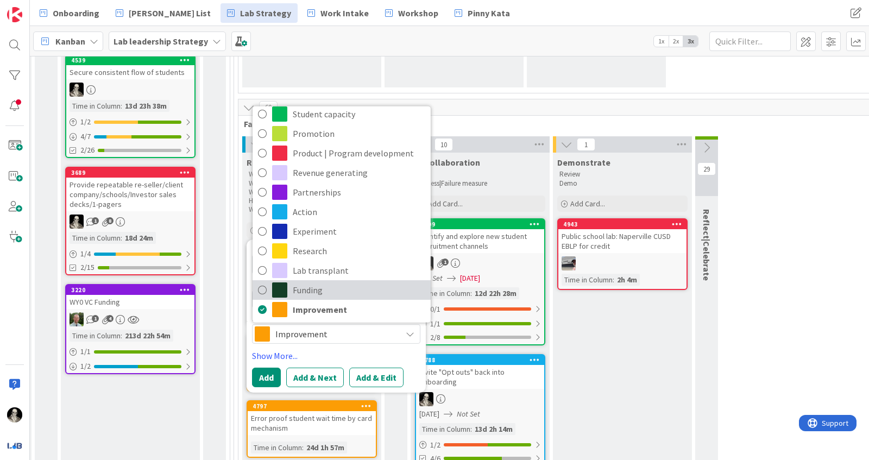
click at [302, 282] on span "Funding" at bounding box center [359, 289] width 132 height 16
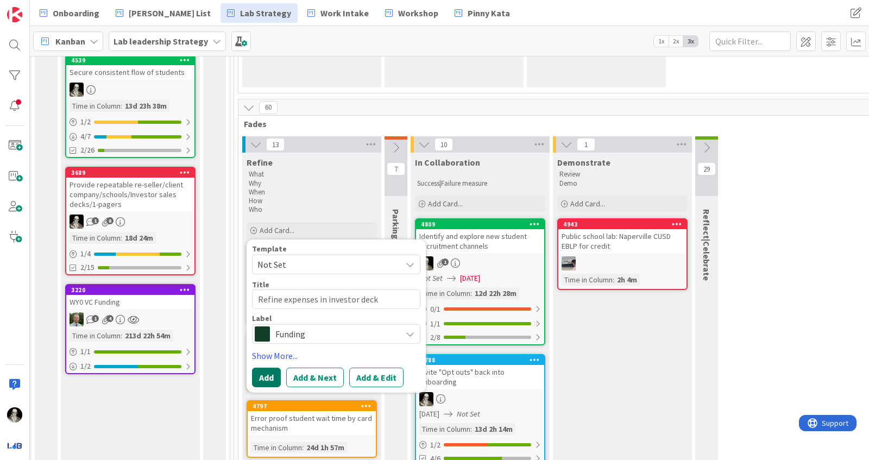
click at [261, 377] on button "Add" at bounding box center [266, 377] width 29 height 20
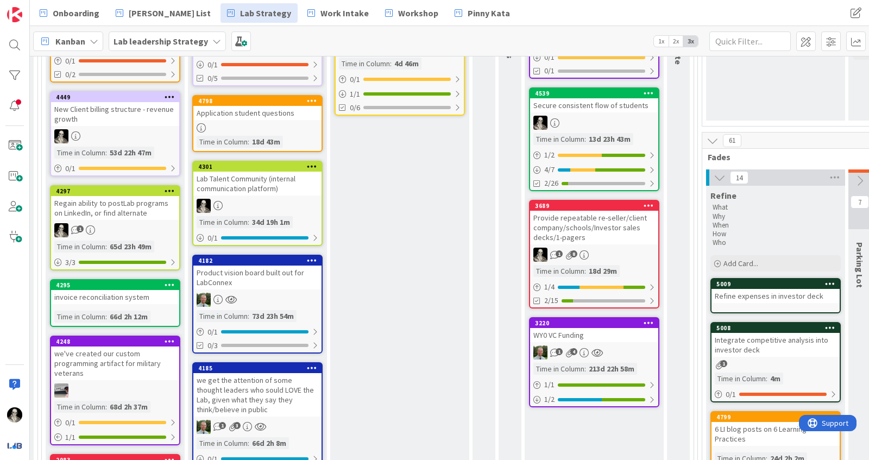
scroll to position [237, 653]
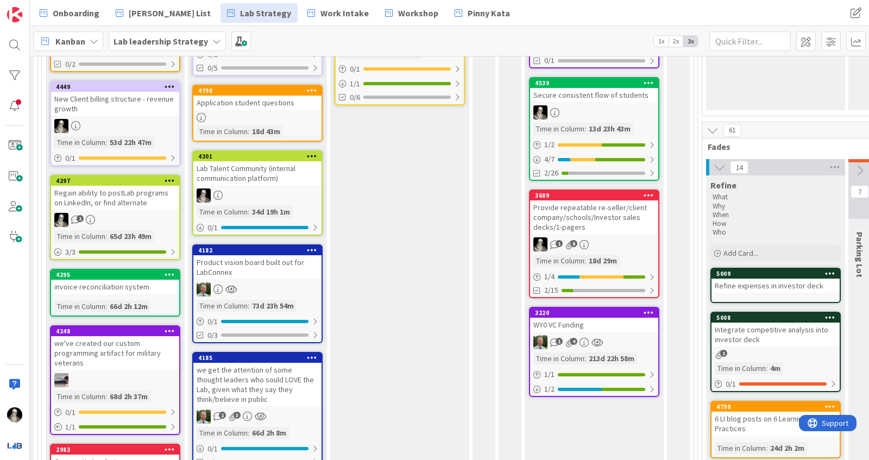
click at [766, 280] on div "Refine expenses in investor deck" at bounding box center [775, 286] width 128 height 14
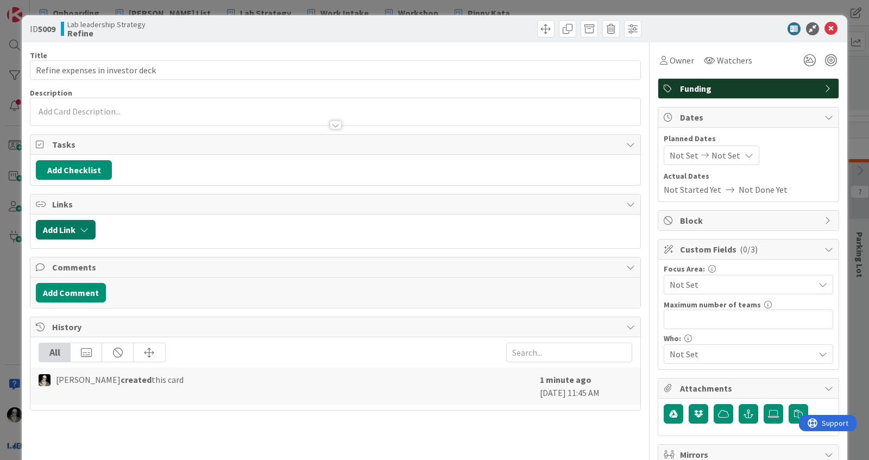
click at [65, 226] on button "Add Link" at bounding box center [66, 230] width 60 height 20
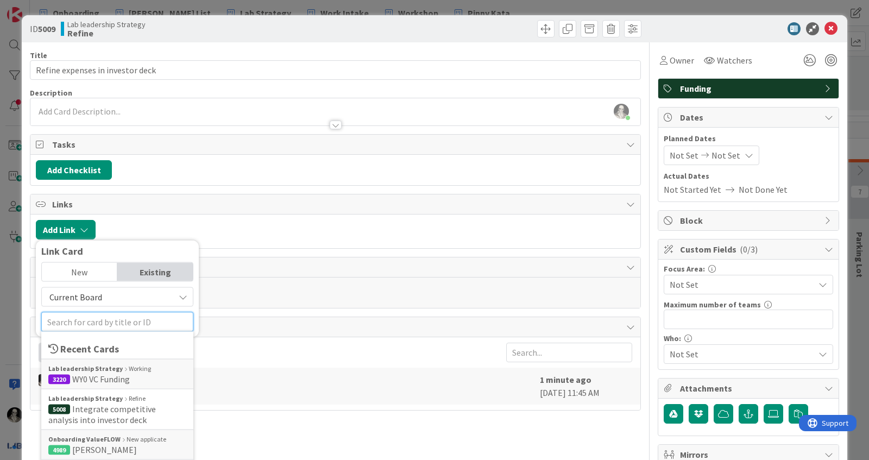
click at [128, 314] on input "text" at bounding box center [117, 322] width 152 height 20
click at [108, 366] on b "Lab leadership Strategy" at bounding box center [85, 369] width 74 height 10
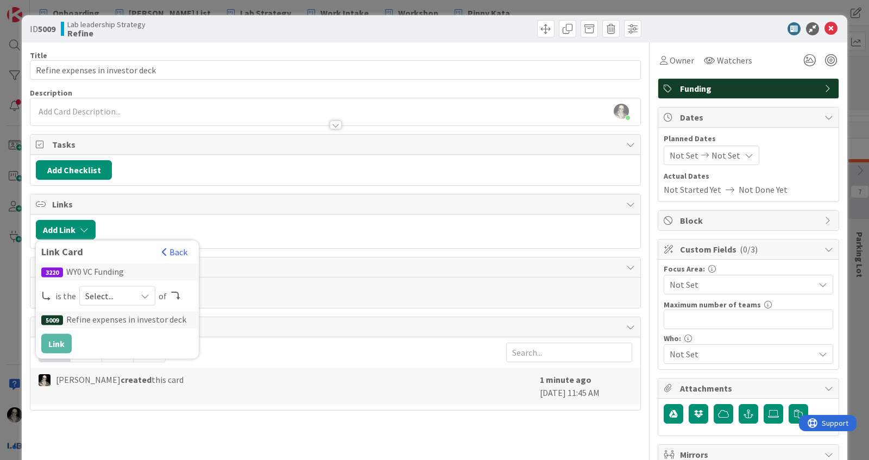
click at [142, 292] on icon at bounding box center [145, 296] width 9 height 9
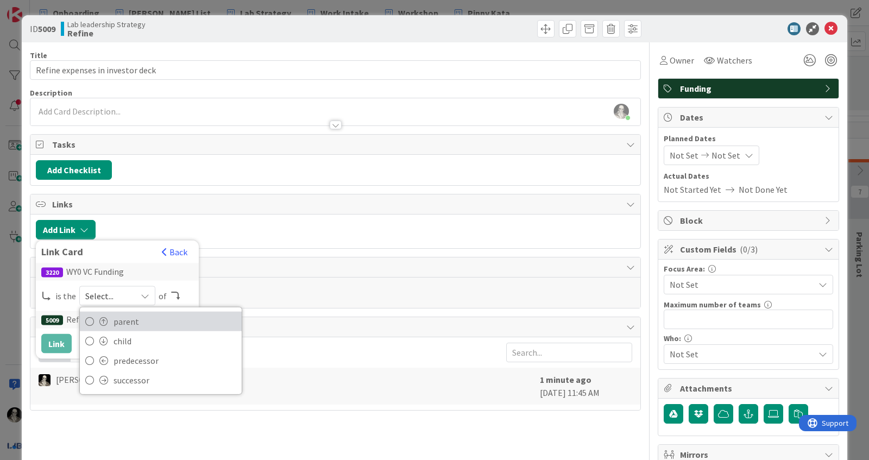
click at [130, 313] on span "parent" at bounding box center [174, 321] width 123 height 16
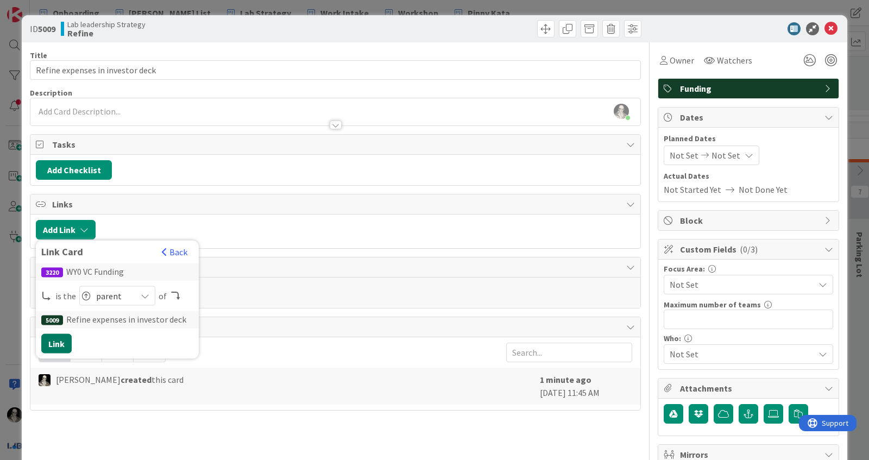
click at [56, 337] on button "Link" at bounding box center [56, 344] width 30 height 20
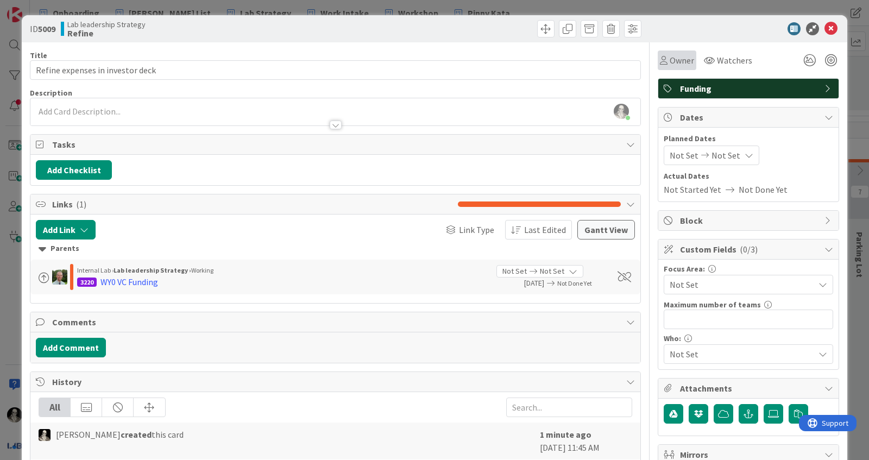
click at [676, 55] on span "Owner" at bounding box center [681, 60] width 24 height 13
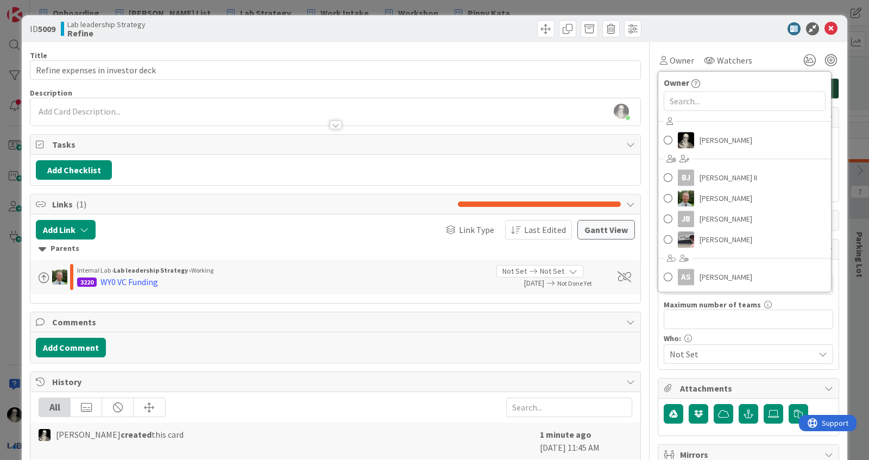
click at [669, 27] on div at bounding box center [743, 28] width 192 height 13
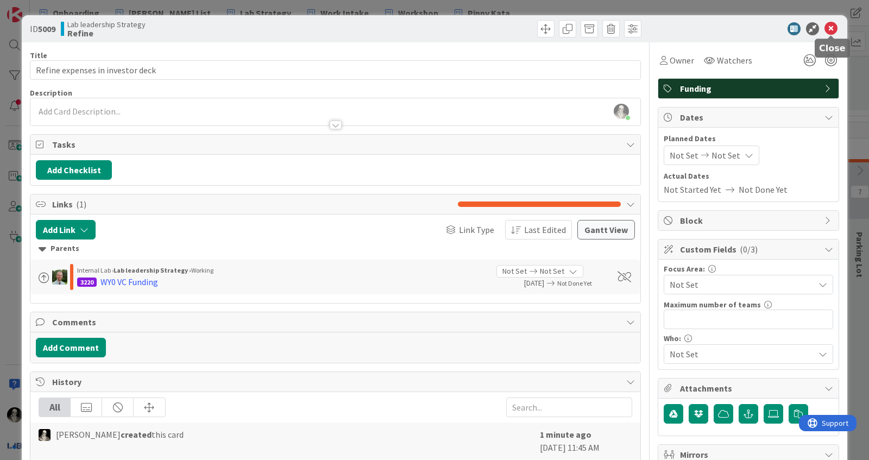
click at [830, 26] on icon at bounding box center [830, 28] width 13 height 13
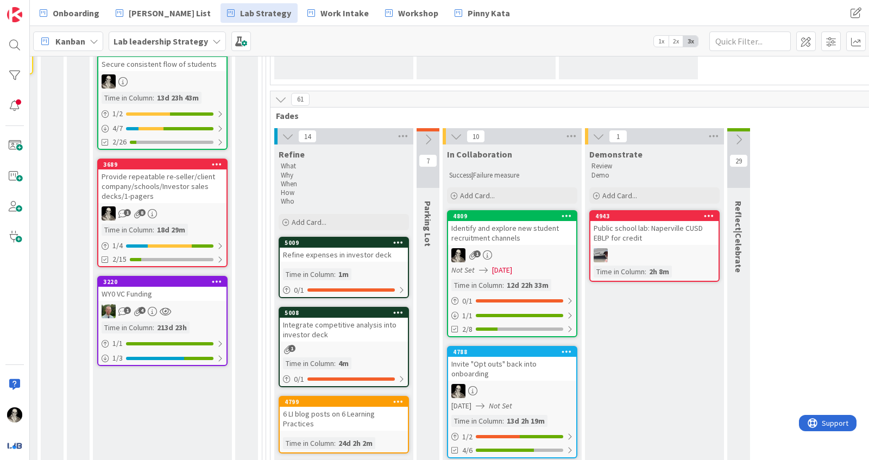
scroll to position [268, 1087]
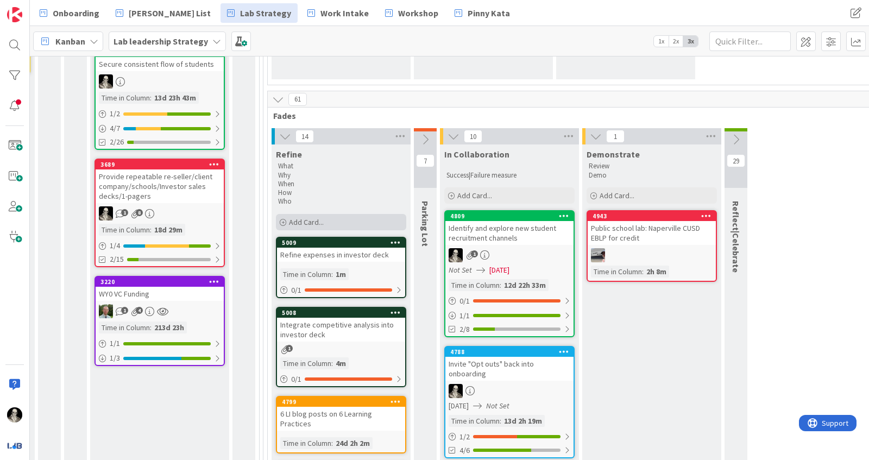
click at [307, 217] on span "Add Card..." at bounding box center [306, 222] width 35 height 10
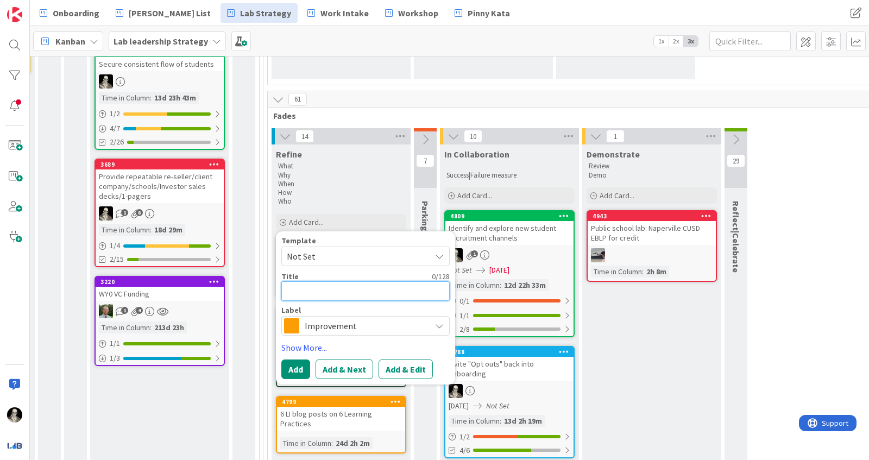
type textarea "x"
type textarea "E"
type textarea "x"
type textarea "En"
type textarea "x"
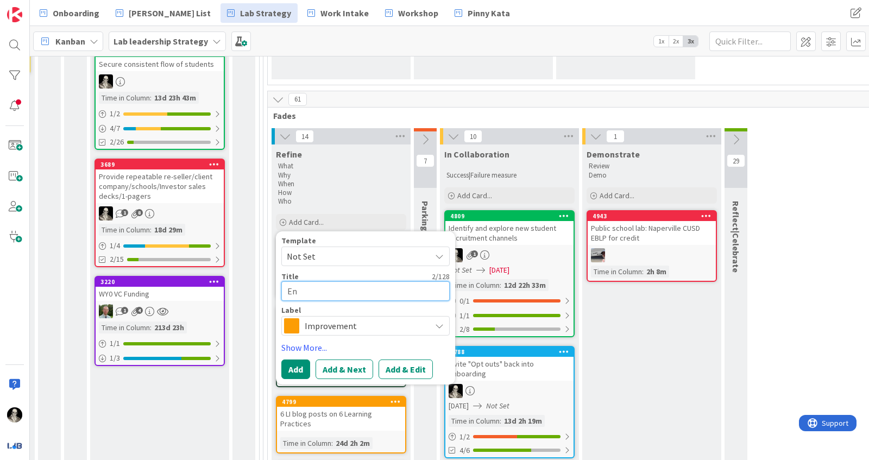
type textarea "Ens"
type textarea "x"
type textarea "Ensu"
type textarea "x"
type textarea "Ensur"
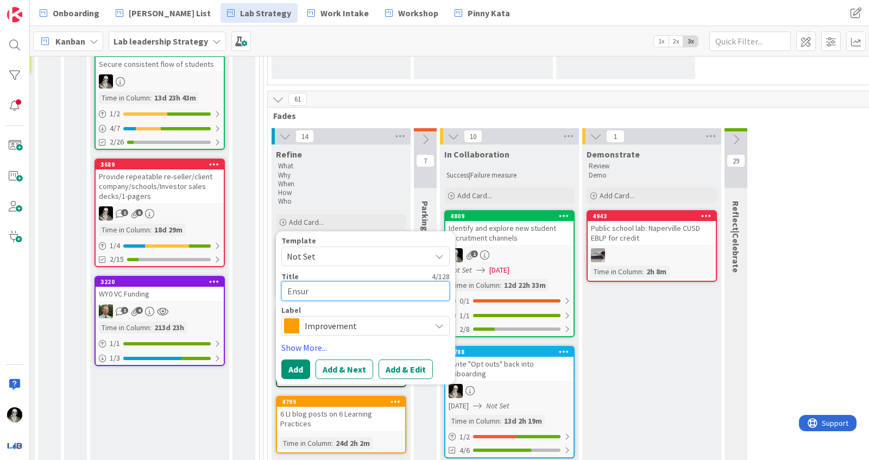
type textarea "x"
type textarea "Ensure"
type textarea "x"
type textarea "Ensure"
type textarea "x"
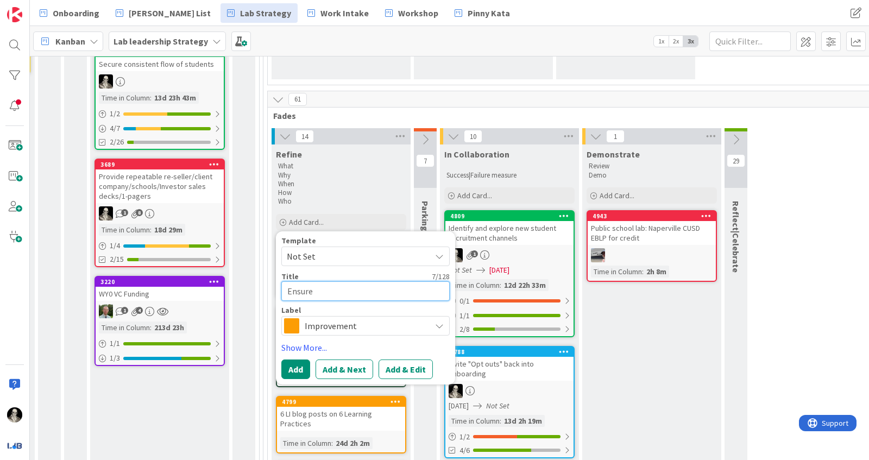
type textarea "Ensure a"
type textarea "x"
type textarea "Ensure at"
type textarea "x"
type textarea "Ensure att"
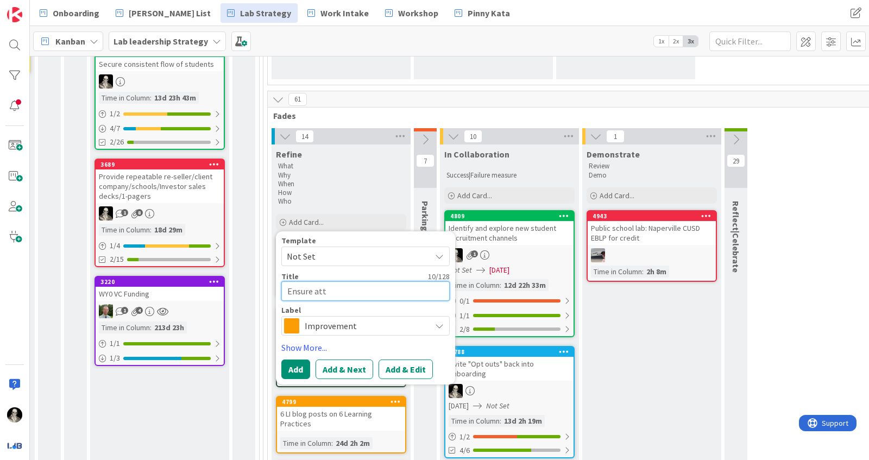
type textarea "x"
type textarea "Ensure atta"
type textarea "x"
type textarea "Ensure attac"
type textarea "x"
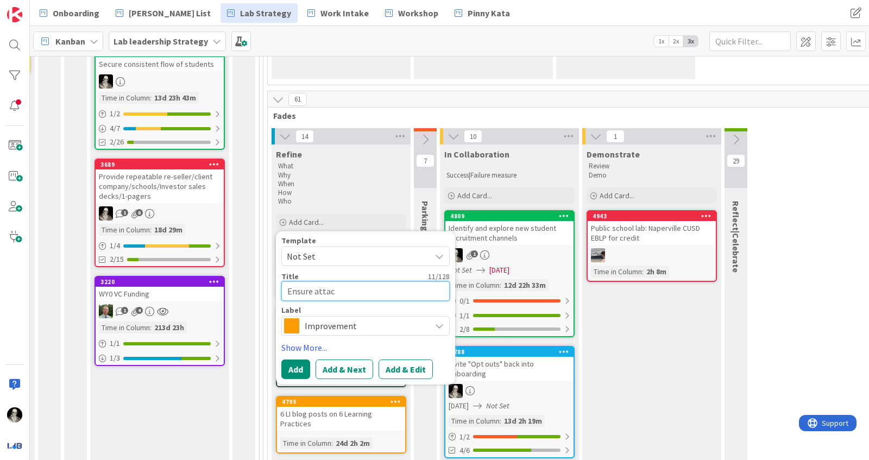
type textarea "Ensure attach"
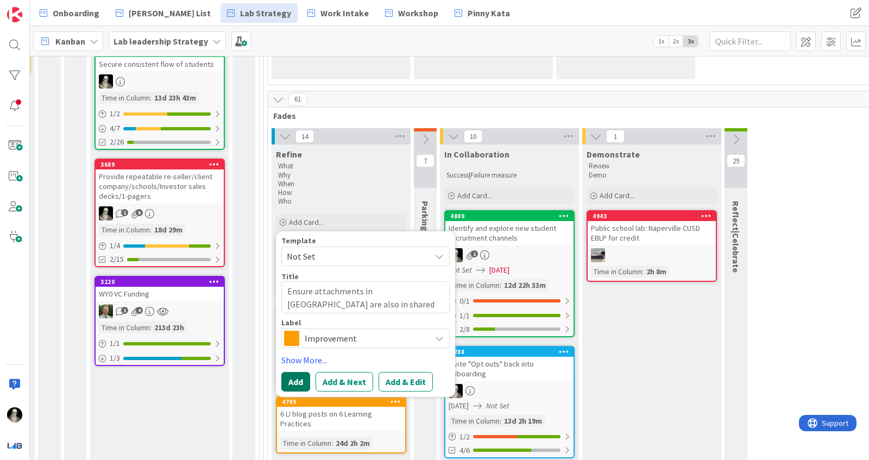
click at [295, 375] on button "Add" at bounding box center [295, 382] width 29 height 20
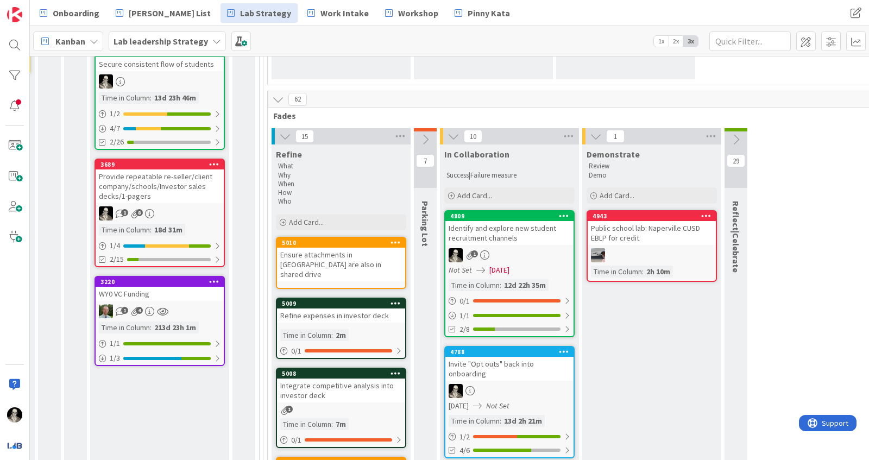
click at [364, 252] on div "Ensure attachments in [GEOGRAPHIC_DATA] are also in shared drive" at bounding box center [341, 265] width 128 height 34
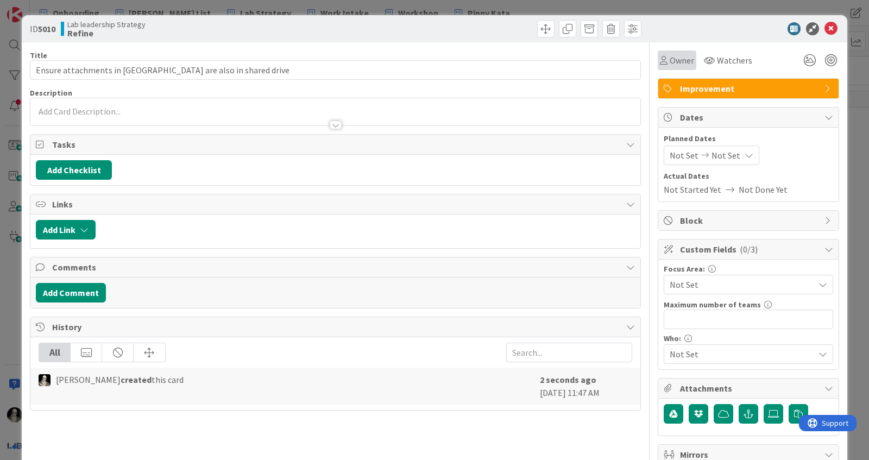
click at [674, 64] on span "Owner" at bounding box center [681, 60] width 24 height 13
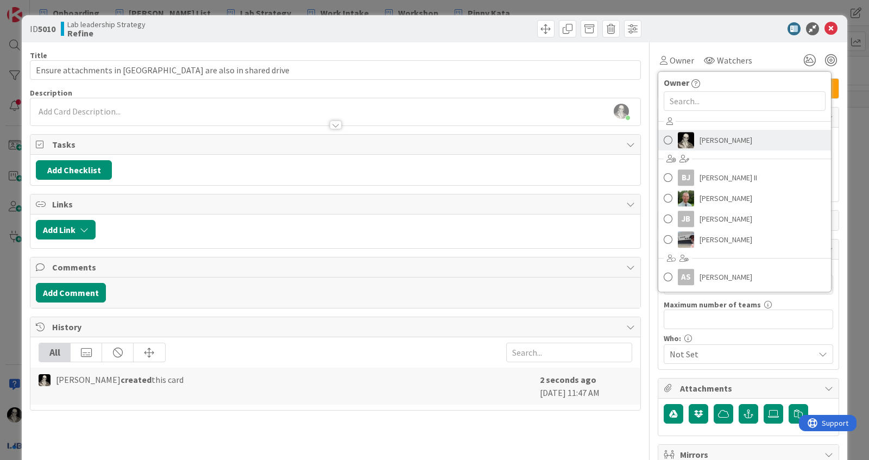
click at [724, 140] on span "[PERSON_NAME]" at bounding box center [725, 140] width 53 height 16
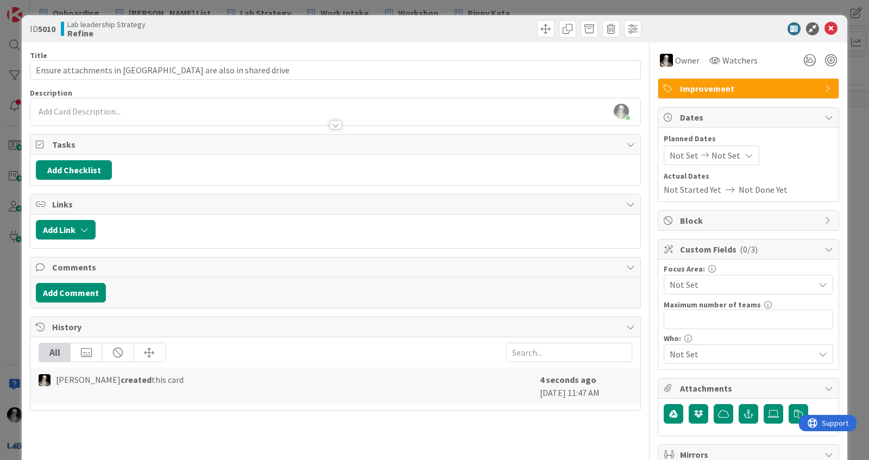
click at [833, 17] on div "ID 5010 Lab leadership Strategy Refine" at bounding box center [434, 28] width 825 height 27
click at [829, 26] on icon at bounding box center [830, 28] width 13 height 13
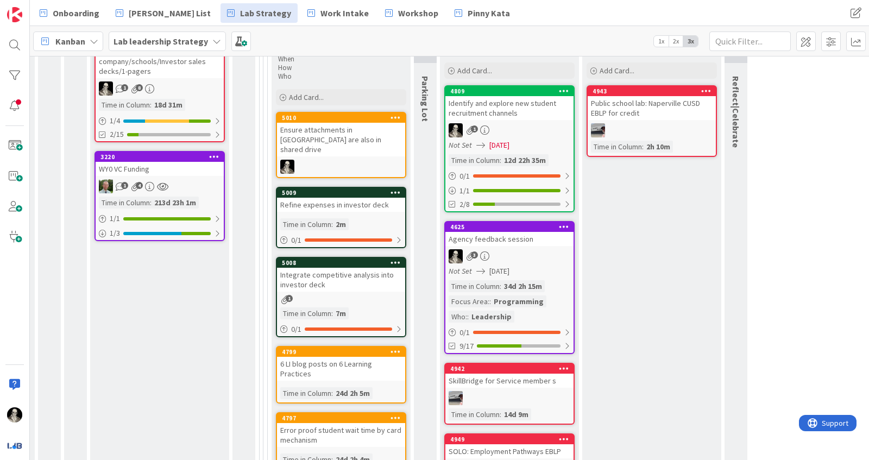
scroll to position [399, 1087]
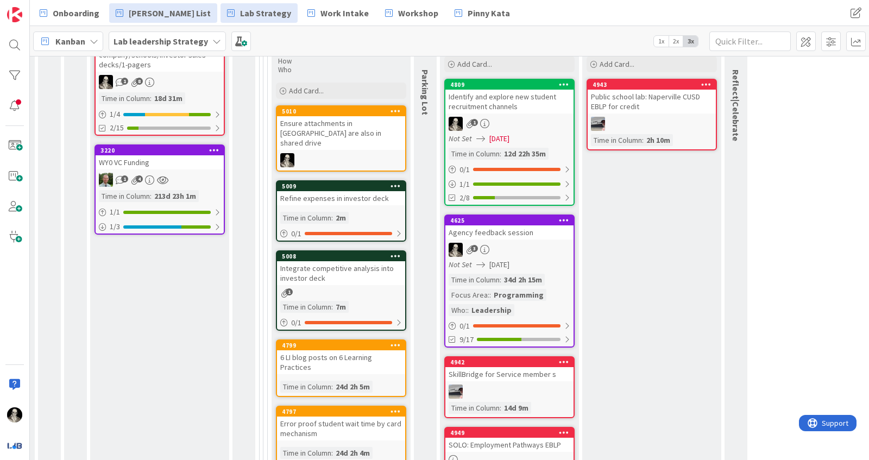
drag, startPoint x: 515, startPoint y: 179, endPoint x: 143, endPoint y: 3, distance: 411.1
